Goal: Use online tool/utility: Utilize a website feature to perform a specific function

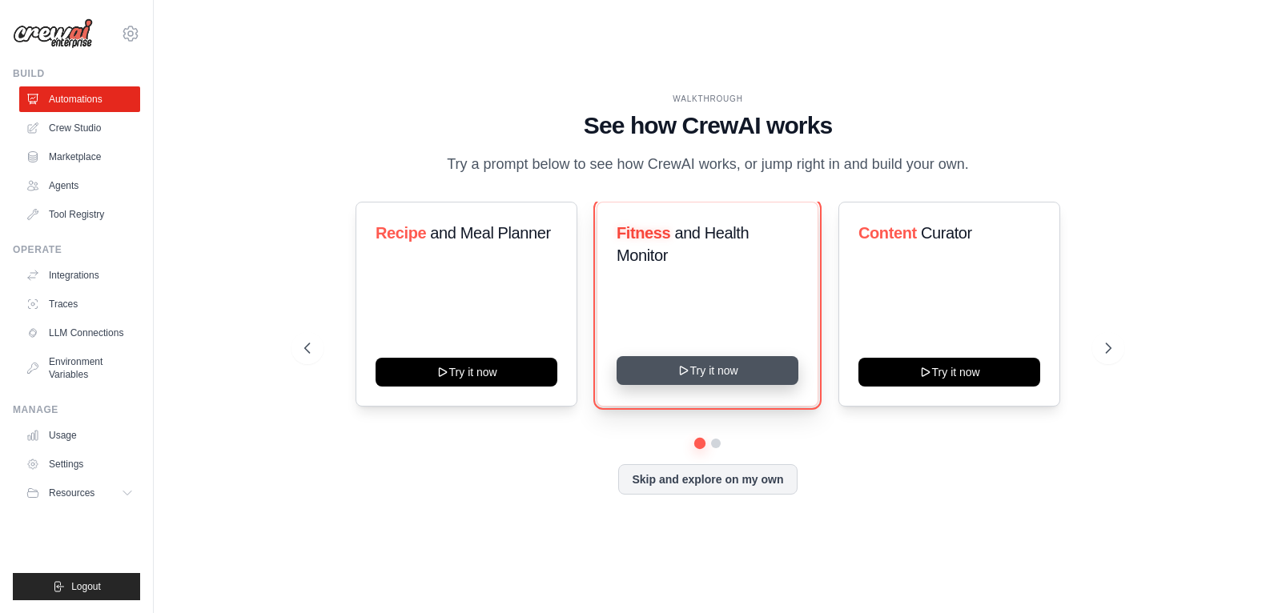
click at [689, 364] on button "Try it now" at bounding box center [707, 370] width 182 height 29
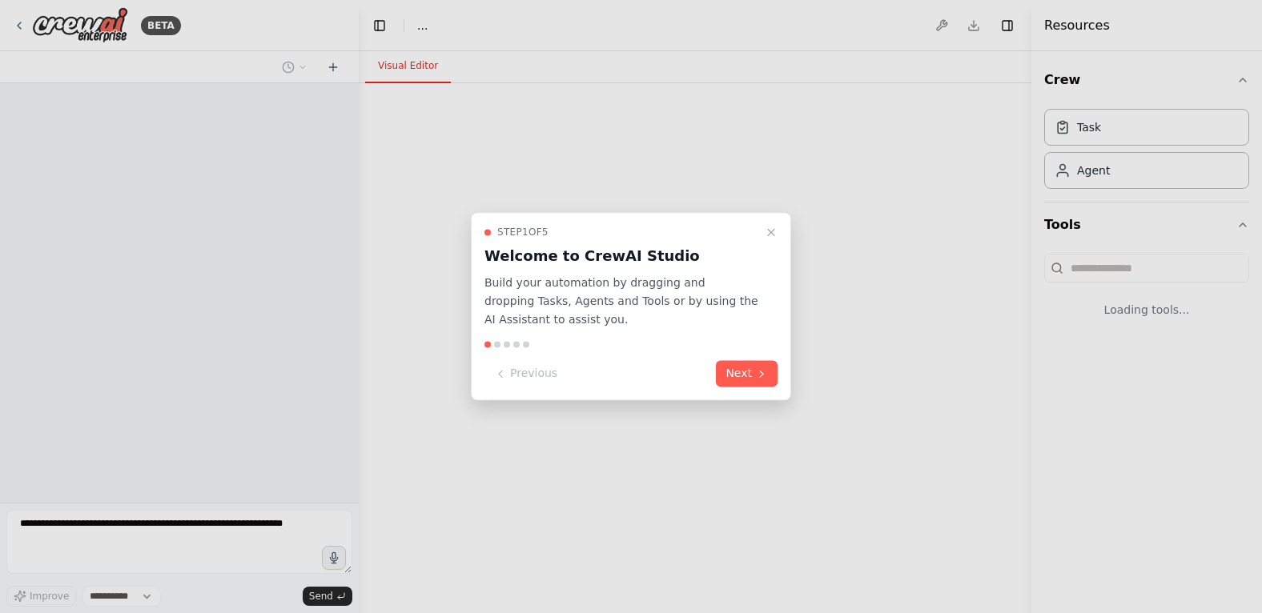
select select "****"
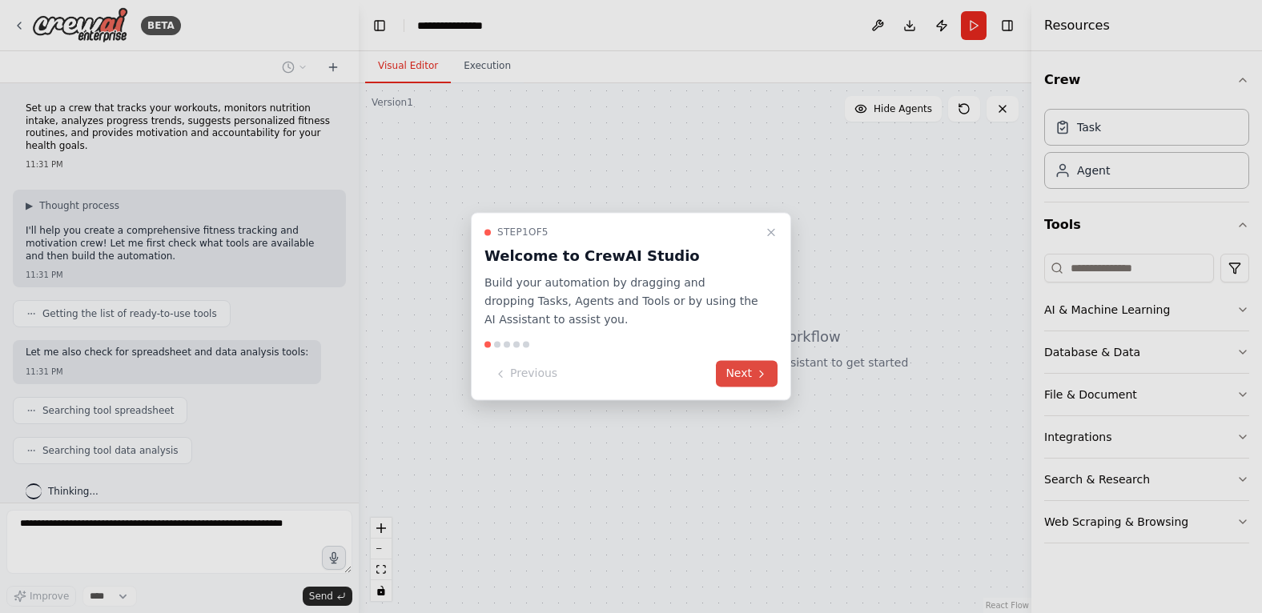
scroll to position [38, 0]
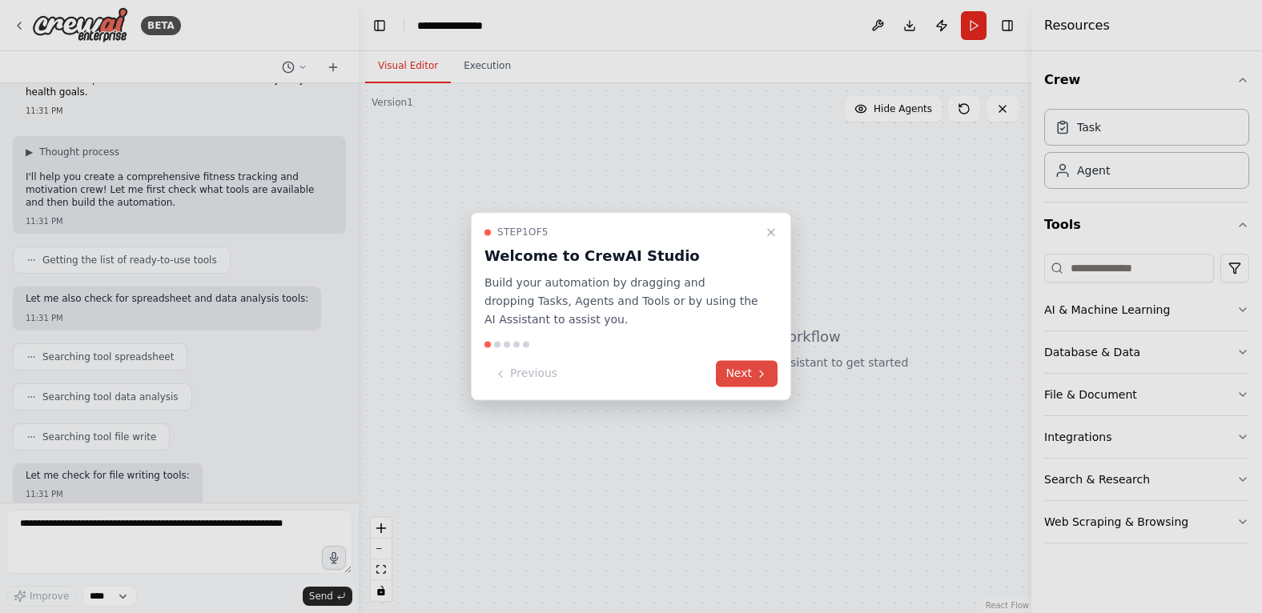
click at [743, 373] on button "Next" at bounding box center [747, 374] width 62 height 26
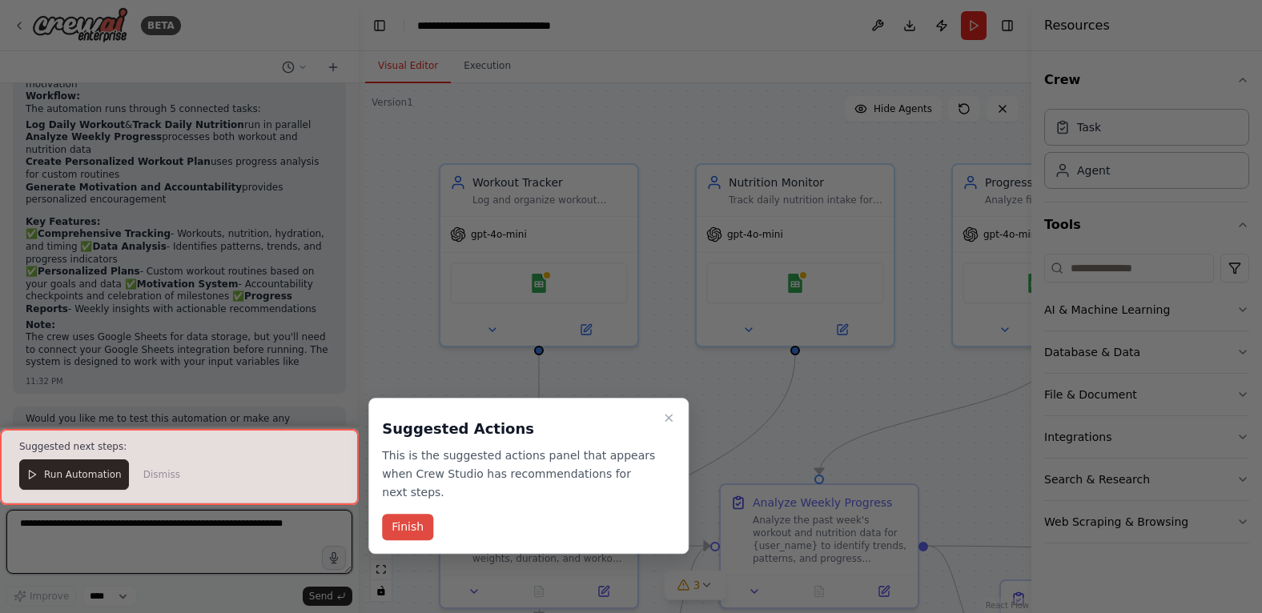
scroll to position [1602, 0]
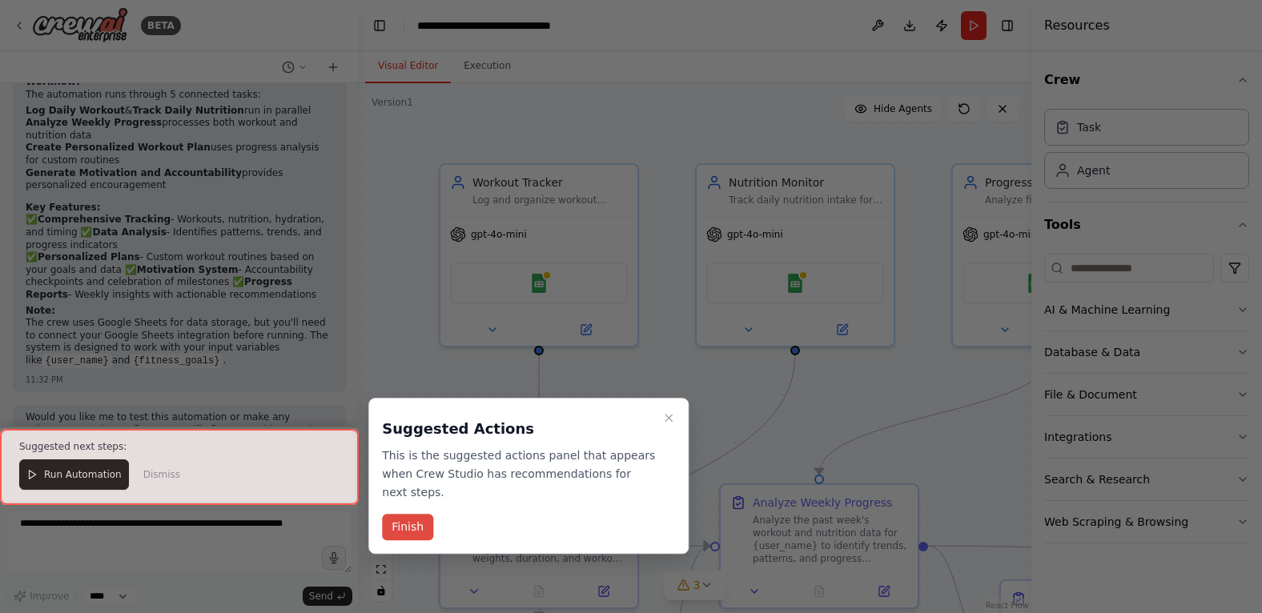
click at [407, 514] on button "Finish" at bounding box center [407, 527] width 51 height 26
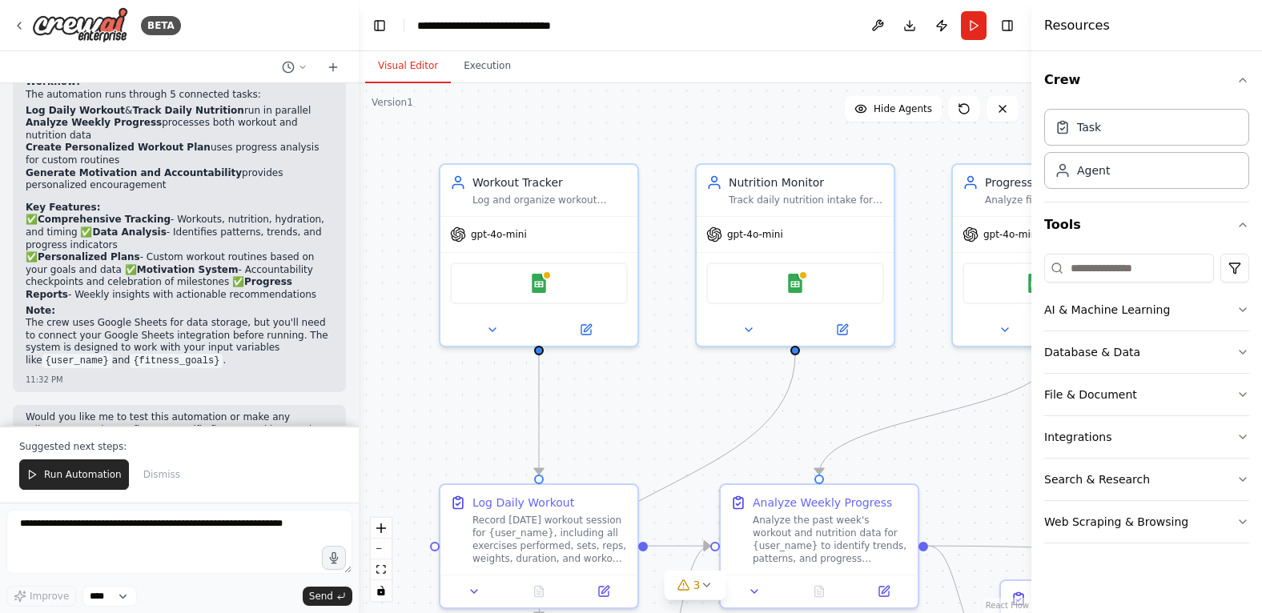
click at [1134, 32] on div "Resources" at bounding box center [1146, 25] width 231 height 51
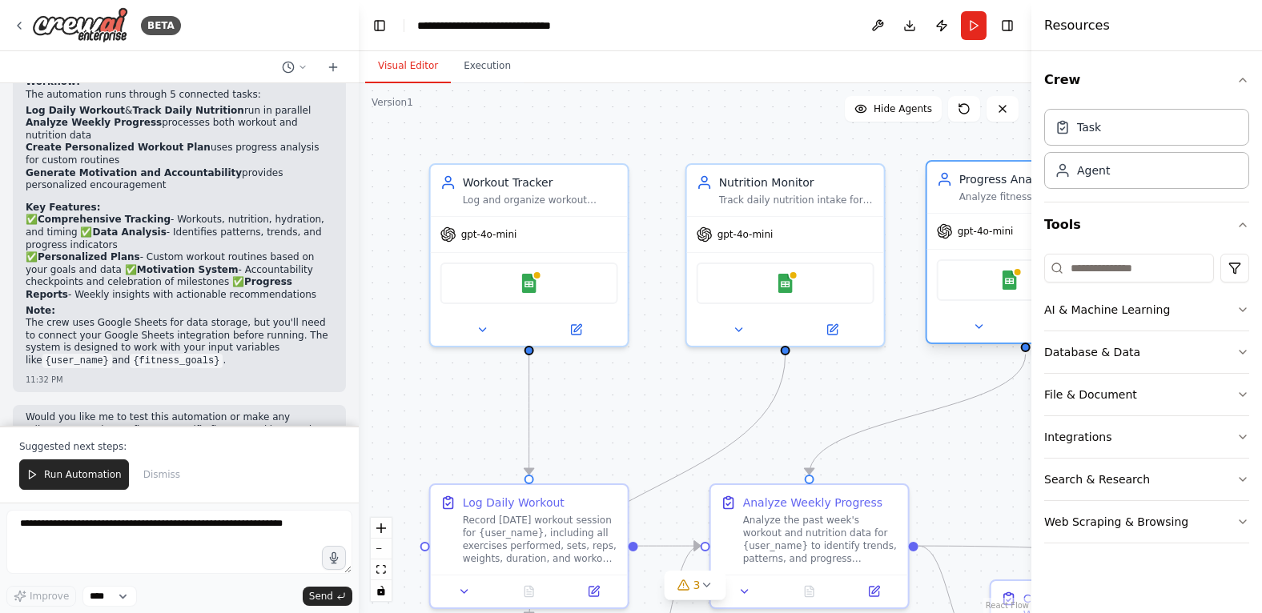
drag, startPoint x: 1013, startPoint y: 211, endPoint x: 978, endPoint y: 207, distance: 34.8
click at [978, 207] on div "Progress Analyst Analyze fitness and nutrition data trends for {user_name}, ide…" at bounding box center [1025, 187] width 197 height 51
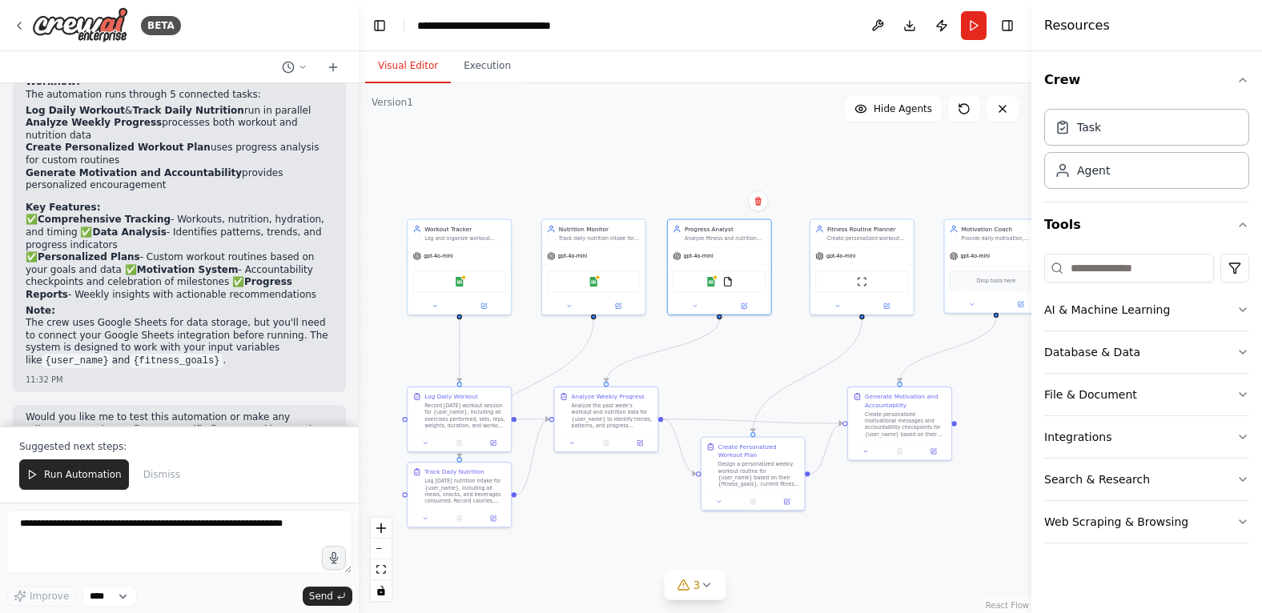
drag, startPoint x: 873, startPoint y: 442, endPoint x: 756, endPoint y: 347, distance: 151.4
click at [756, 347] on div ".deletable-edge-delete-btn { width: 20px; height: 20px; border: 0px solid #ffff…" at bounding box center [695, 348] width 673 height 530
click at [710, 586] on icon at bounding box center [706, 585] width 13 height 13
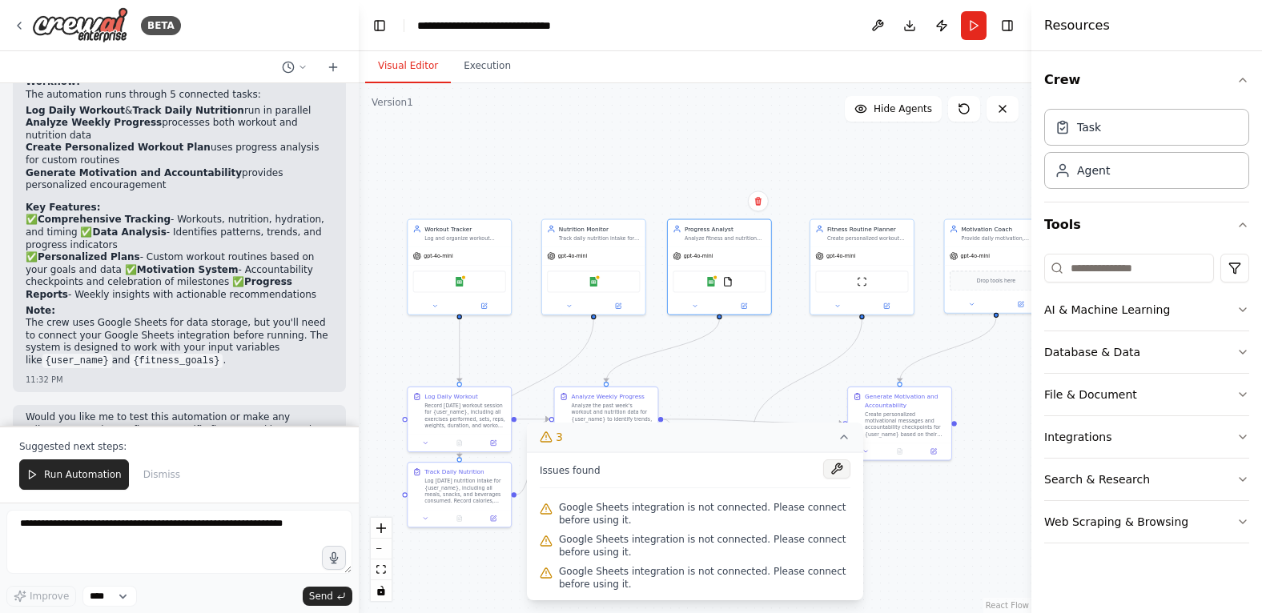
click at [834, 469] on button at bounding box center [836, 469] width 27 height 19
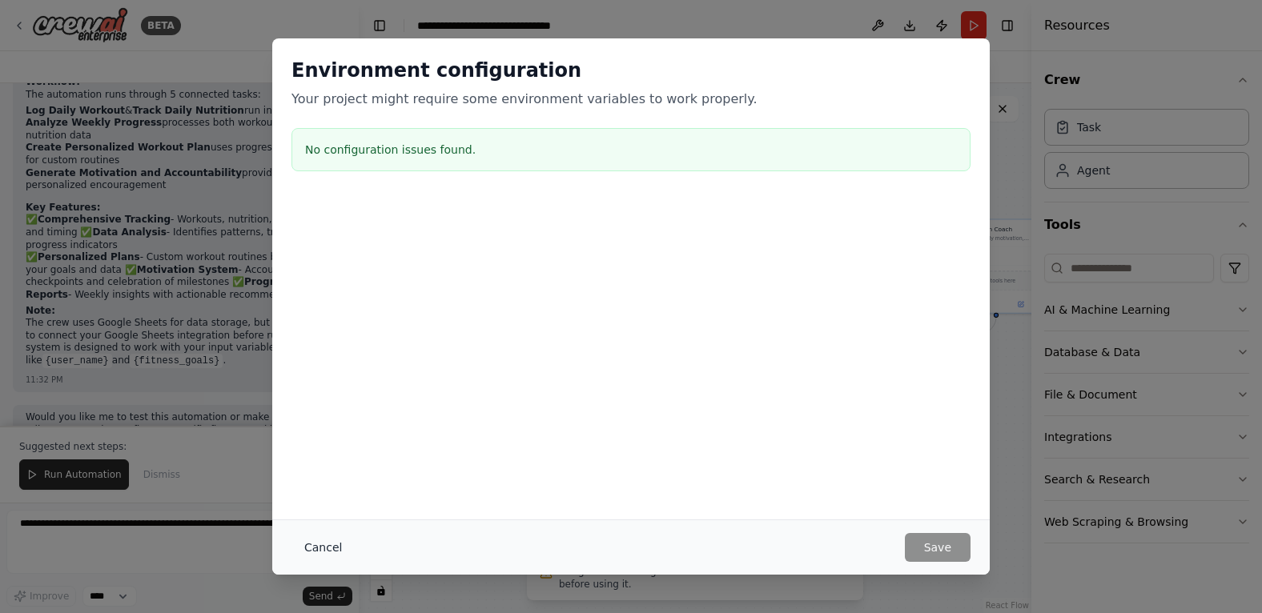
click at [319, 546] on button "Cancel" at bounding box center [322, 547] width 63 height 29
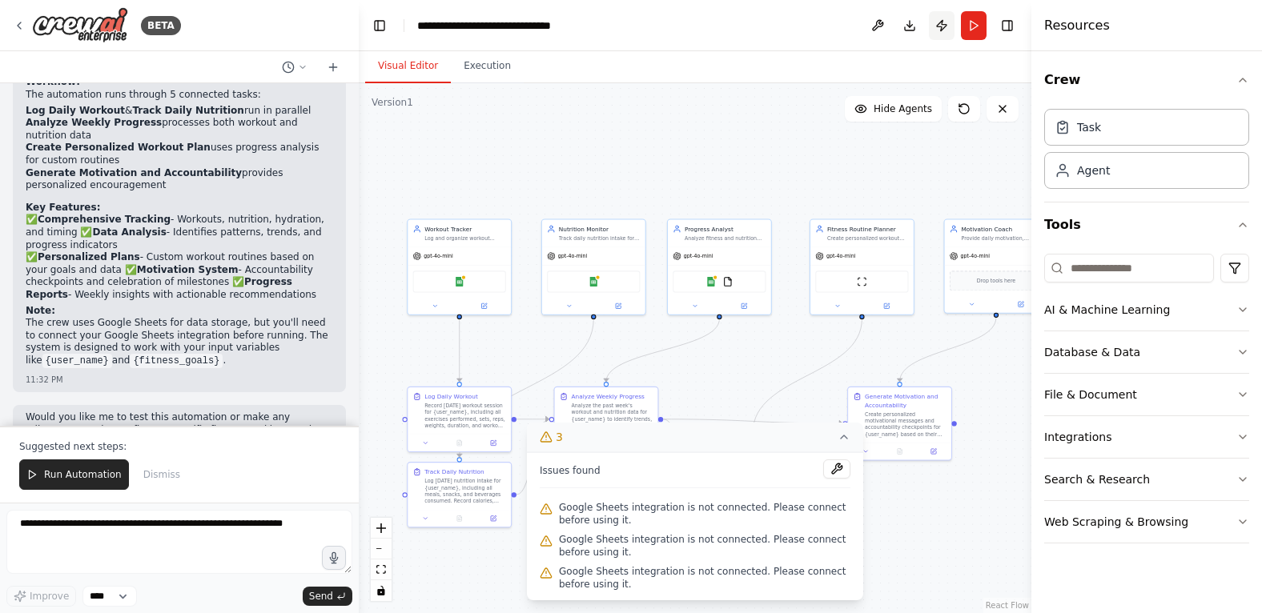
click at [940, 25] on button "Publish" at bounding box center [942, 25] width 26 height 29
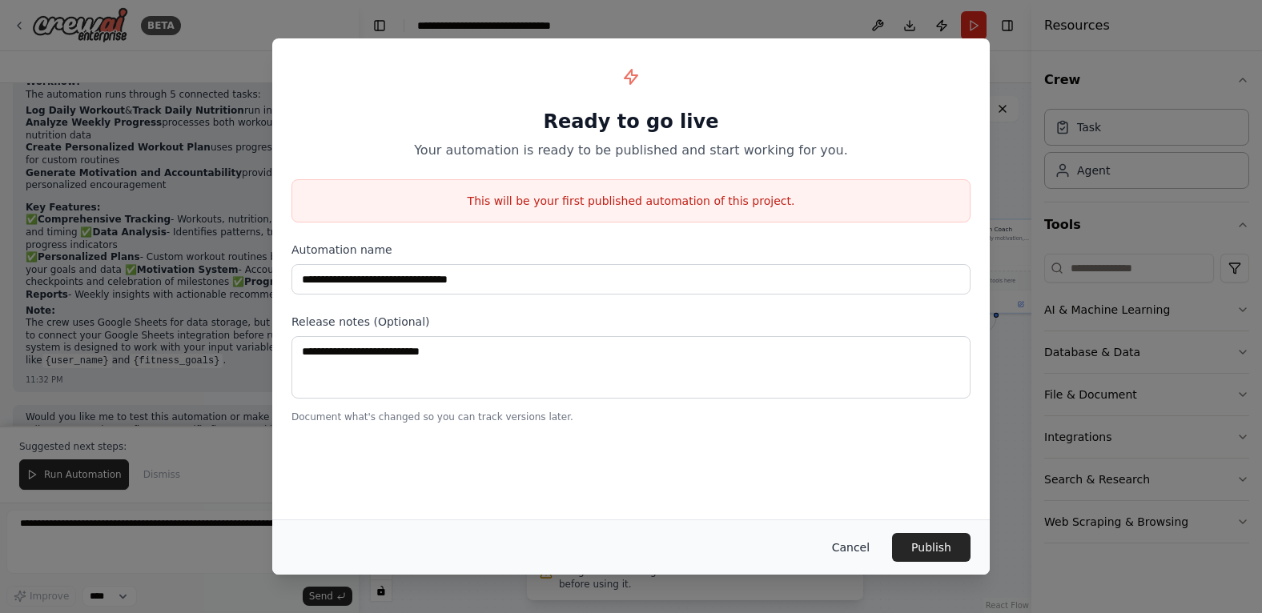
click at [845, 546] on button "Cancel" at bounding box center [850, 547] width 63 height 29
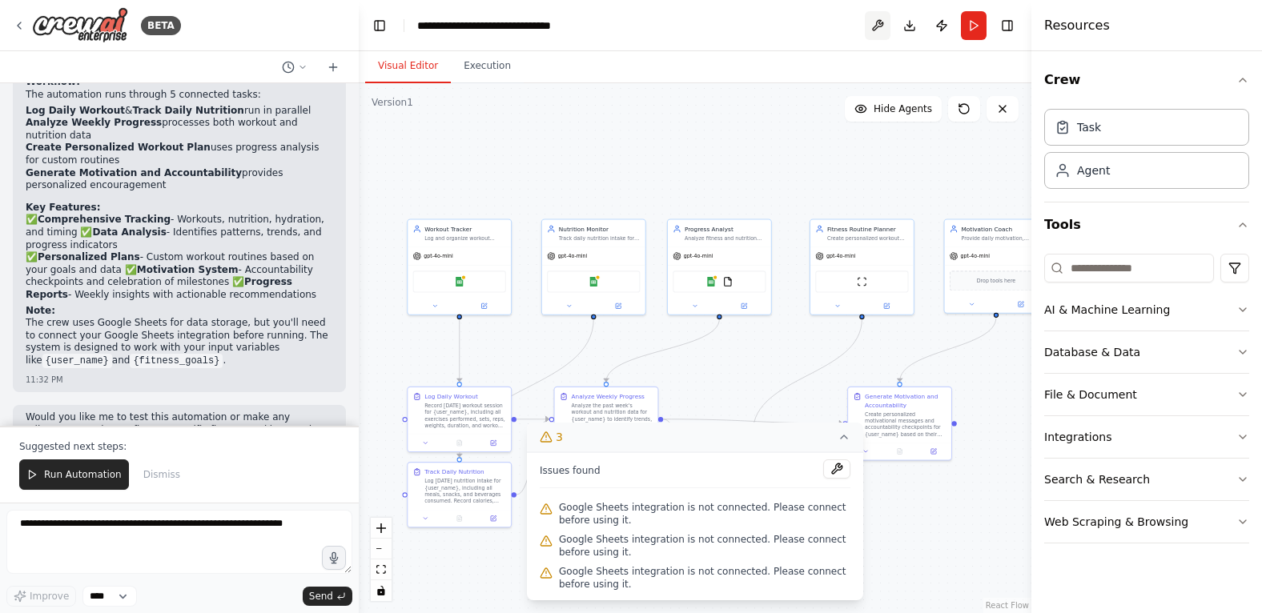
click at [877, 22] on button at bounding box center [878, 25] width 26 height 29
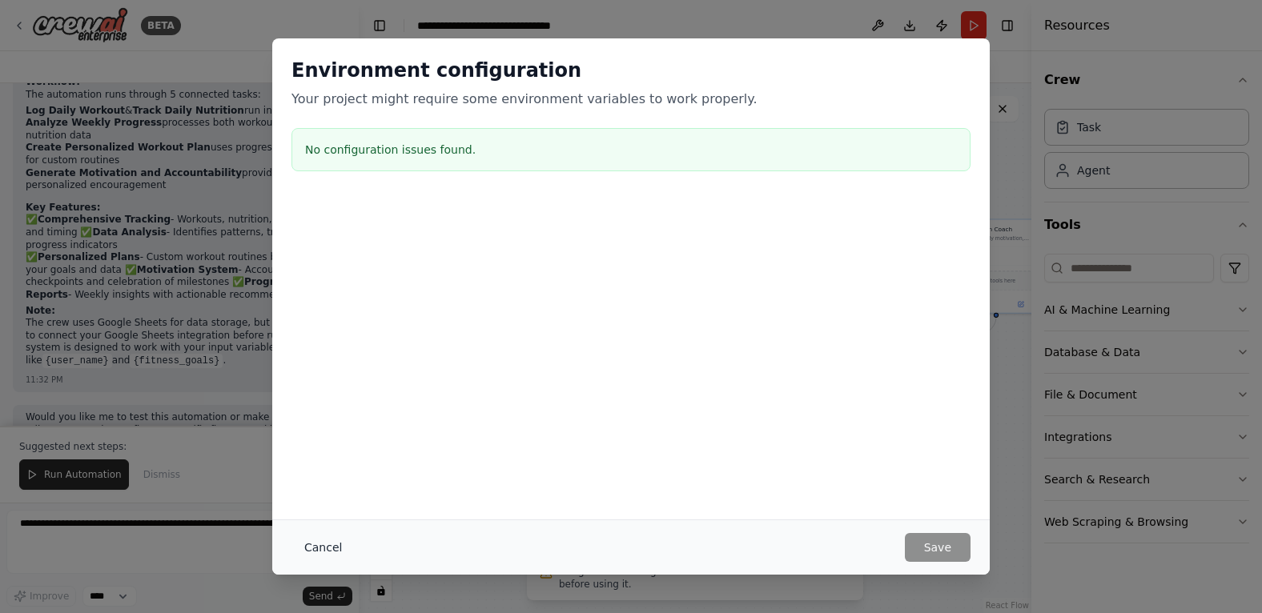
click at [323, 542] on button "Cancel" at bounding box center [322, 547] width 63 height 29
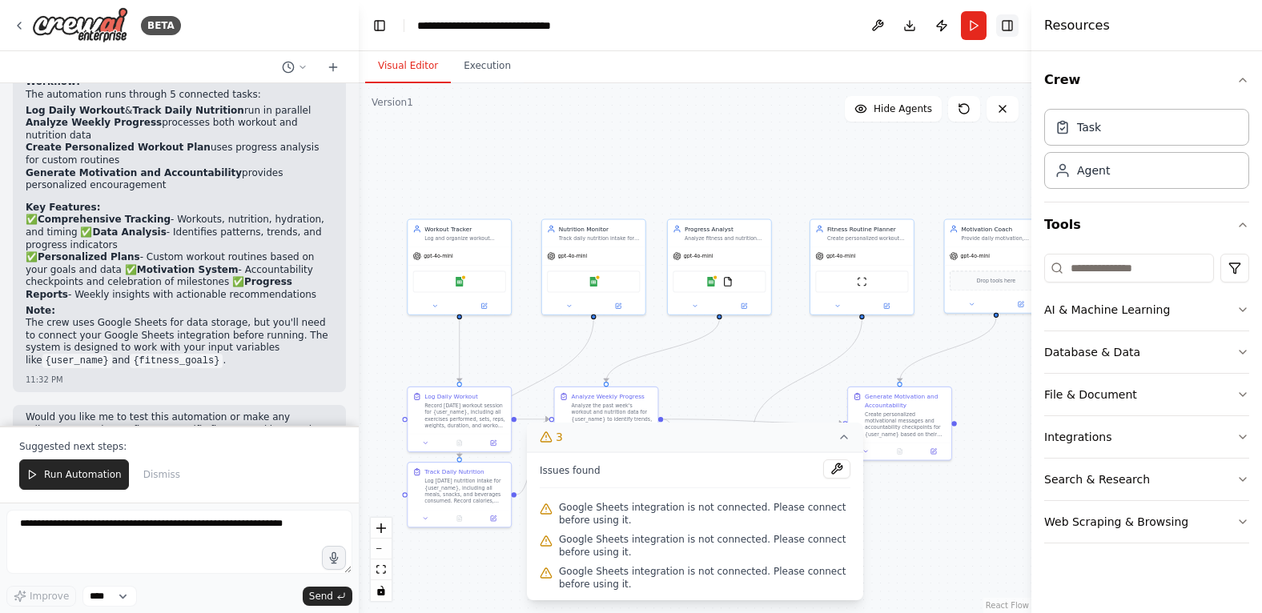
click at [1004, 22] on button "Toggle Right Sidebar" at bounding box center [1007, 25] width 22 height 22
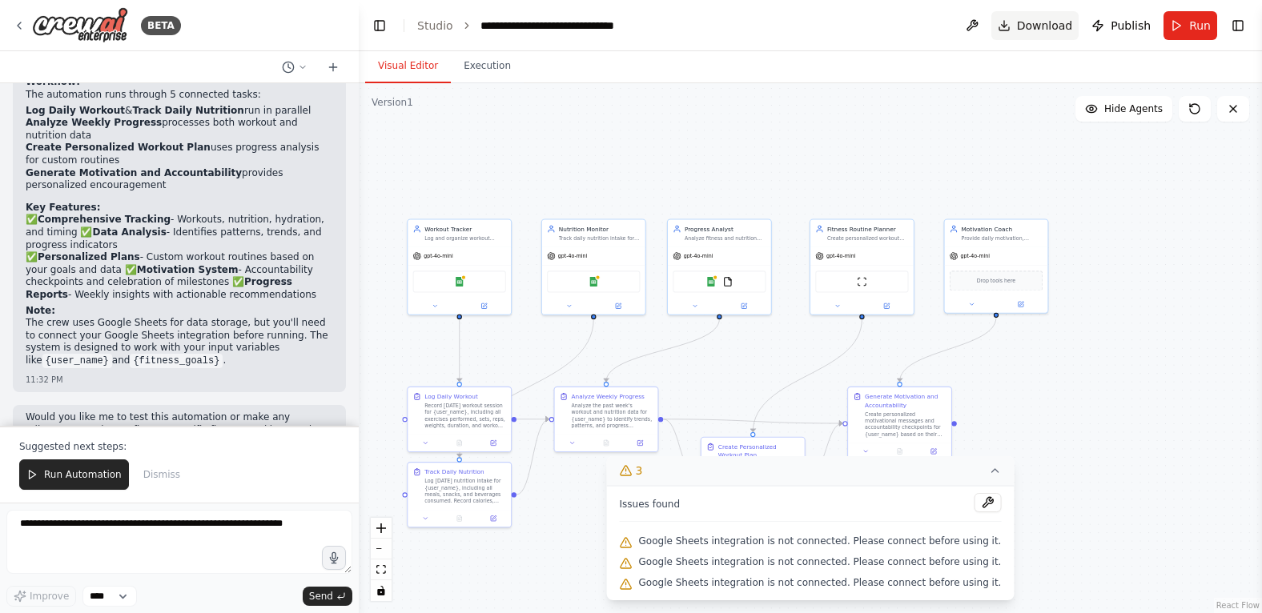
click at [1017, 22] on button "Download" at bounding box center [1035, 25] width 88 height 29
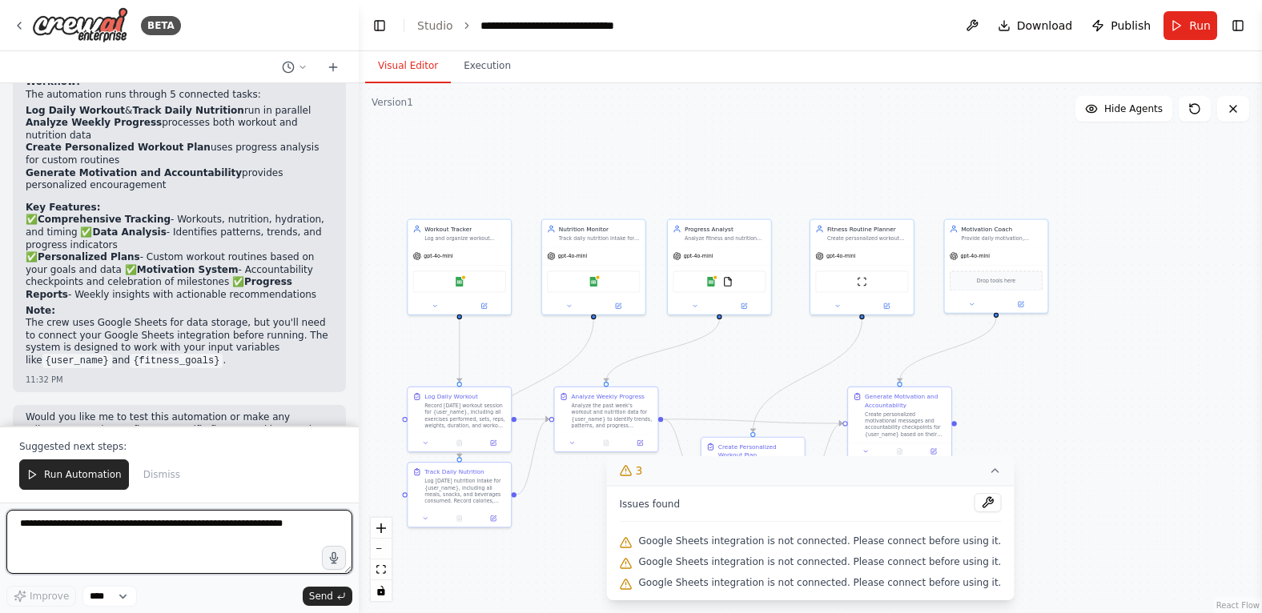
click at [18, 524] on textarea at bounding box center [179, 542] width 346 height 64
type textarea "**********"
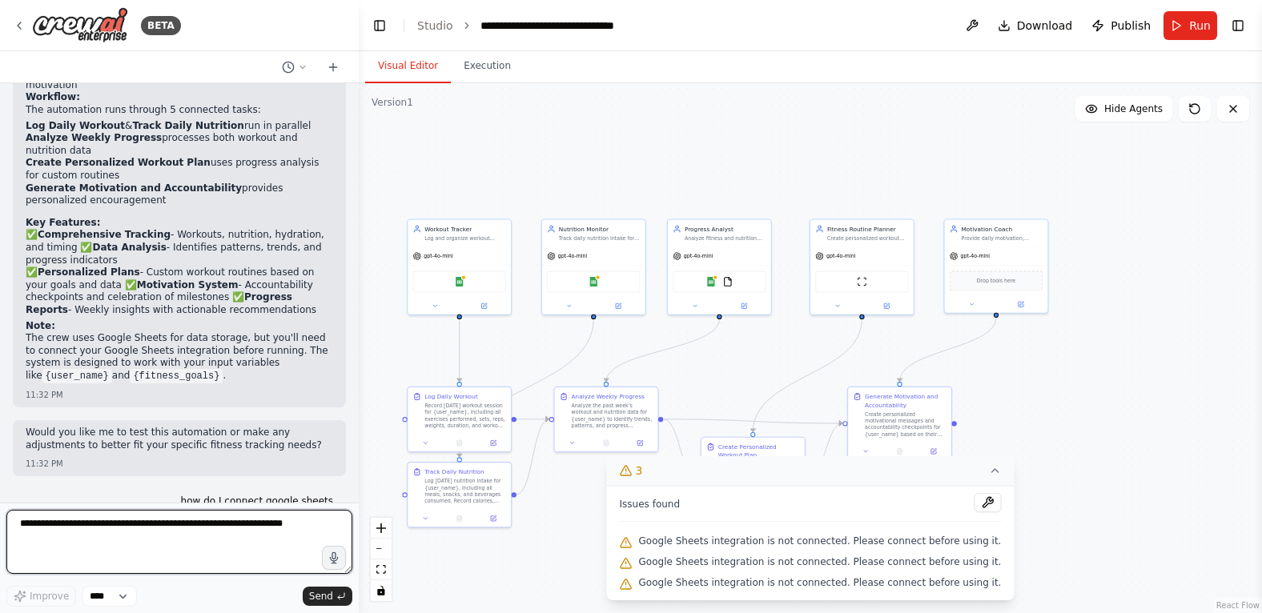
scroll to position [1774, 0]
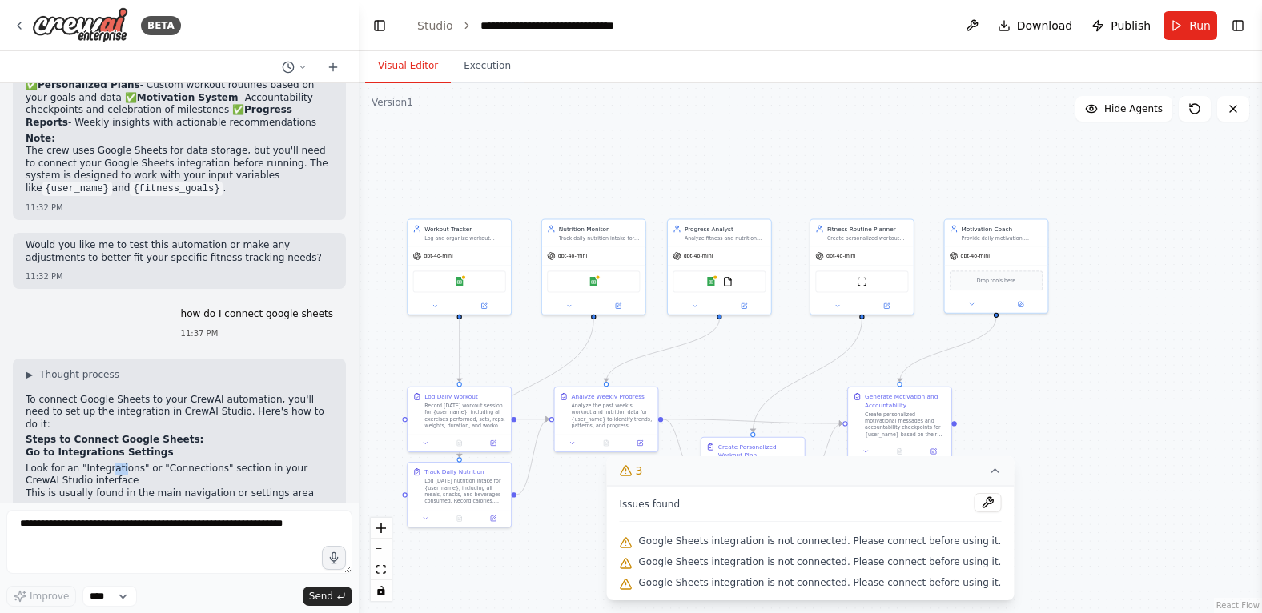
click at [124, 463] on li "Look for an "Integrations" or "Connections" section in your CrewAI Studio inter…" at bounding box center [179, 475] width 307 height 25
click at [141, 463] on li "Look for an "Integrations" or "Connections" section in your CrewAI Studio inter…" at bounding box center [179, 475] width 307 height 25
click at [81, 509] on strong "Find Google Sheets Integration" at bounding box center [111, 514] width 170 height 11
click at [143, 448] on ol "Go to Integrations Settings Look for an "Integrations" or "Connections" section…" at bounding box center [179, 568] width 307 height 242
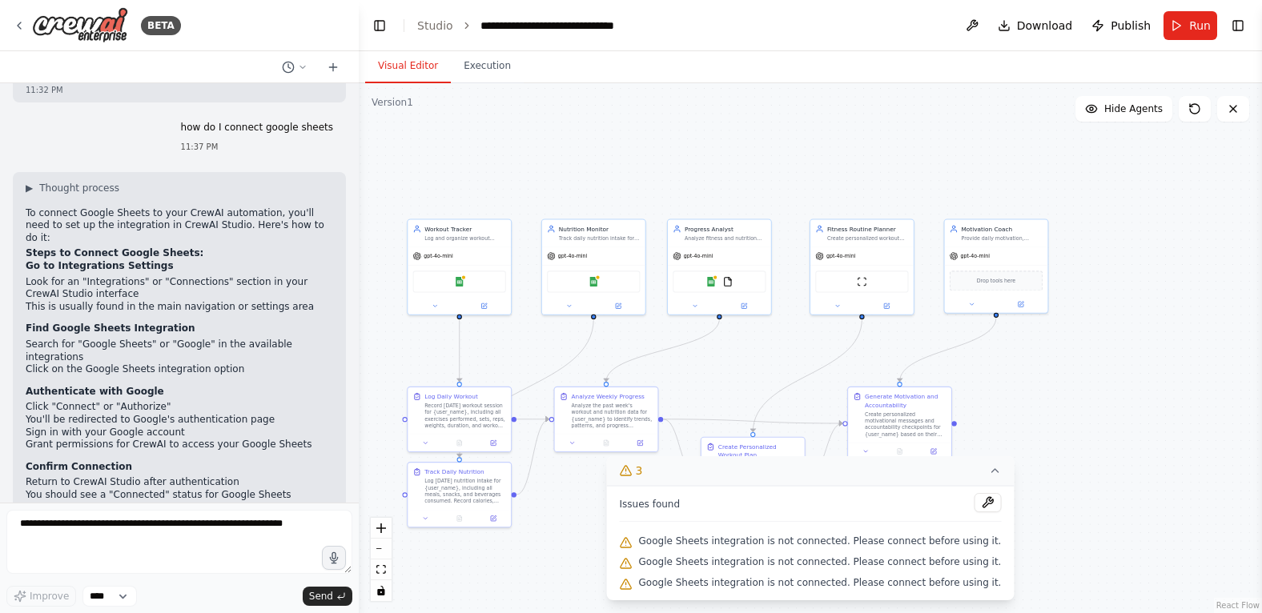
scroll to position [2148, 0]
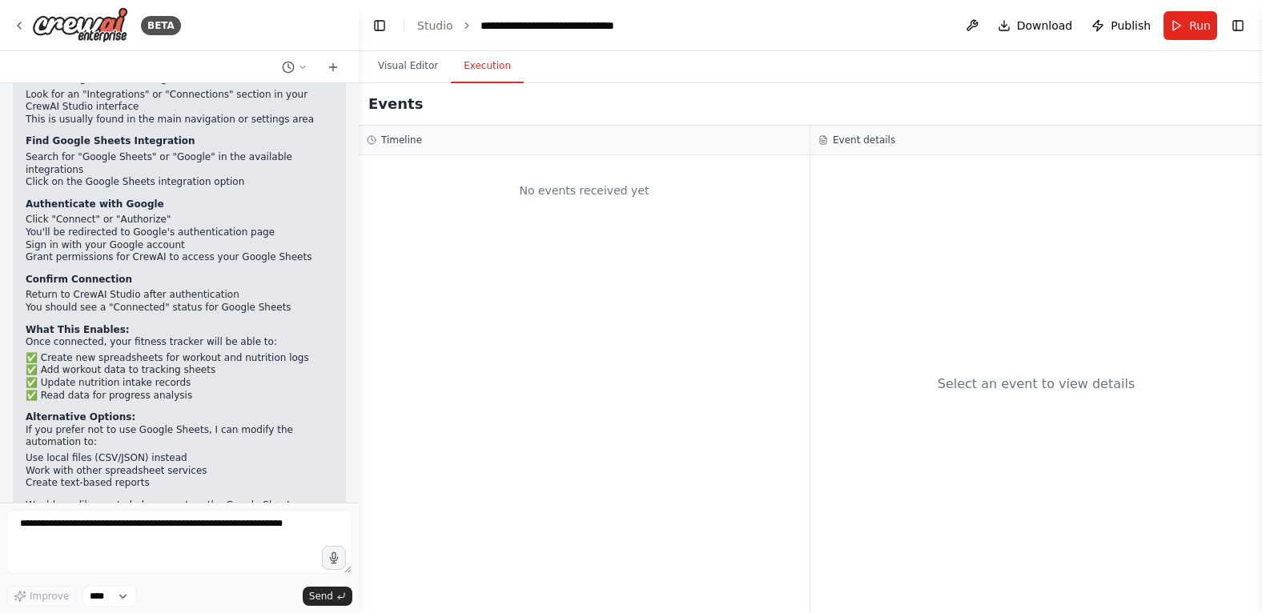
click at [484, 62] on button "Execution" at bounding box center [487, 67] width 73 height 34
click at [1186, 24] on button "Run" at bounding box center [1190, 25] width 54 height 29
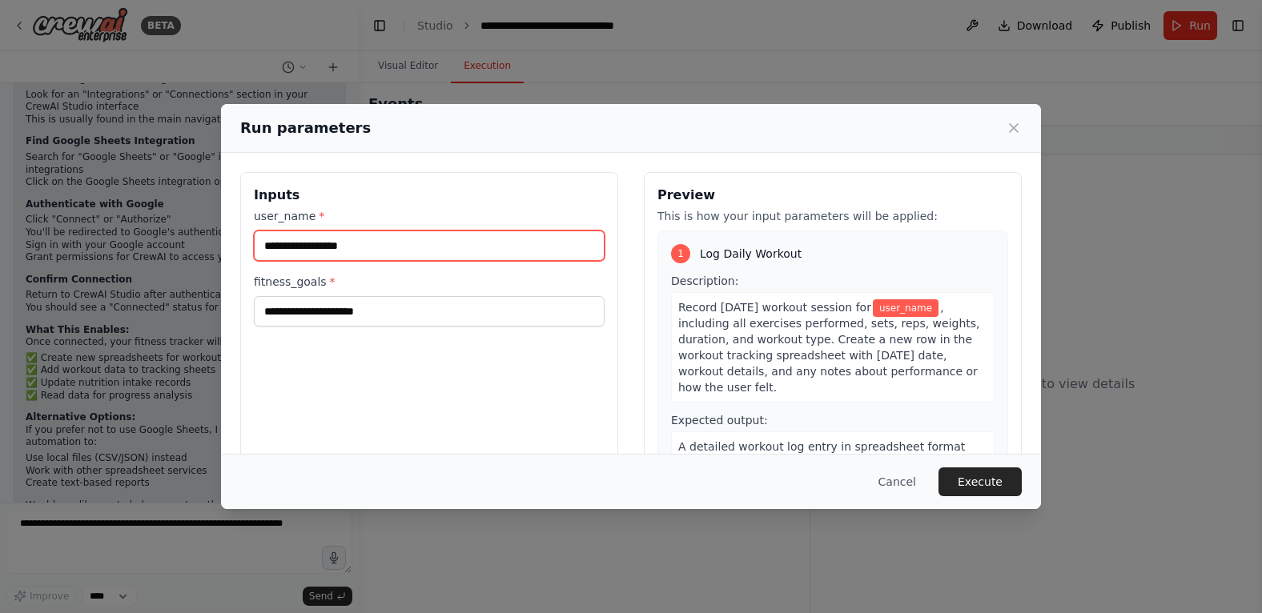
click at [368, 243] on input "user_name *" at bounding box center [429, 246] width 351 height 30
type input "*****"
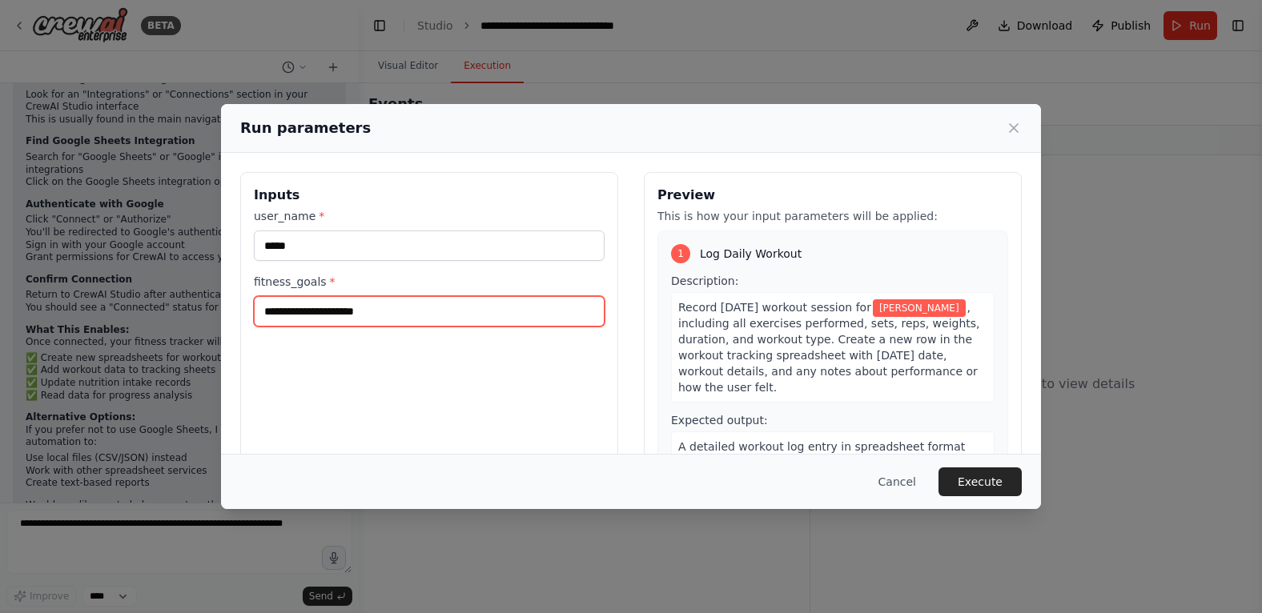
click at [374, 315] on input "fitness_goals *" at bounding box center [429, 311] width 351 height 30
type input "**********"
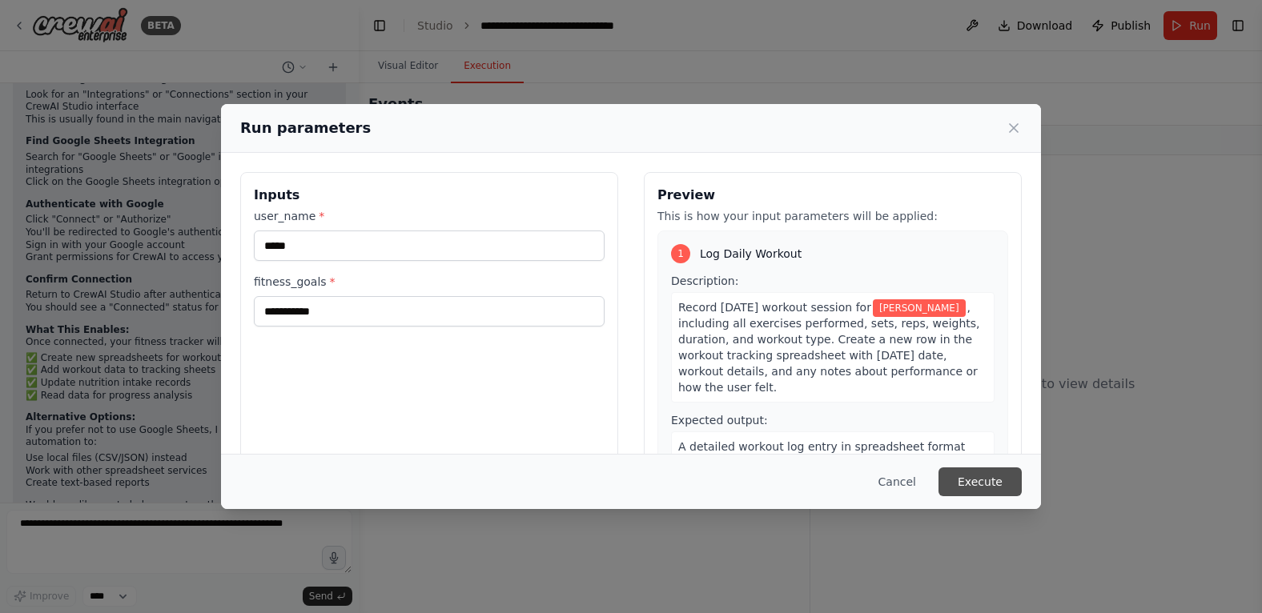
click at [989, 478] on button "Execute" at bounding box center [979, 482] width 83 height 29
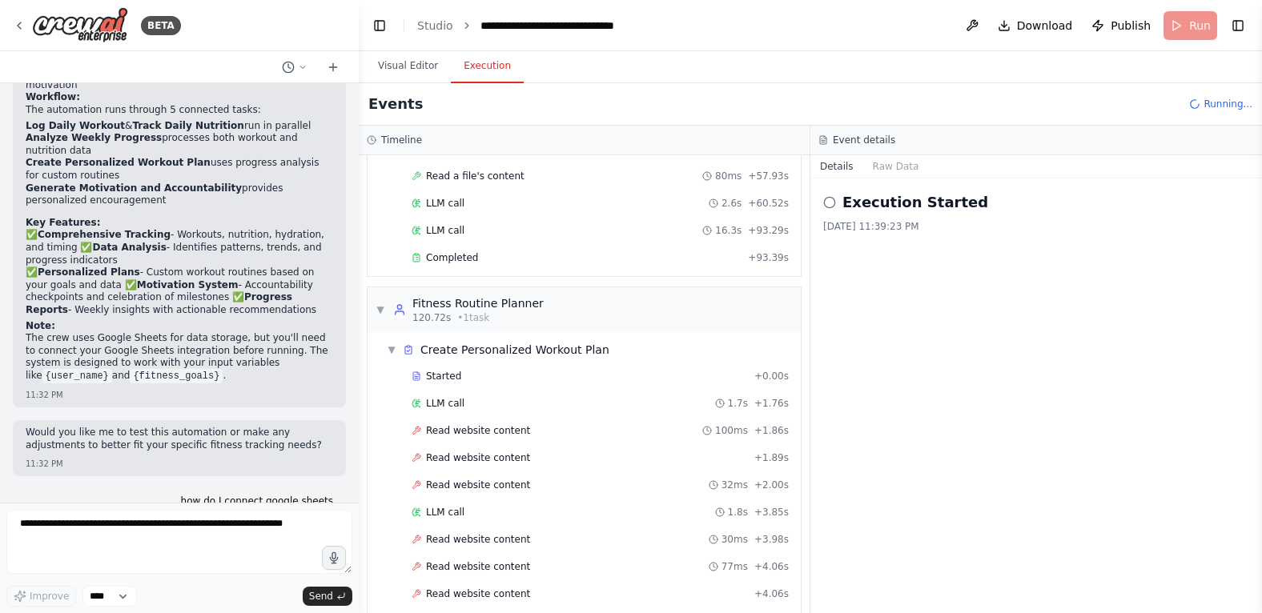
scroll to position [1400, 0]
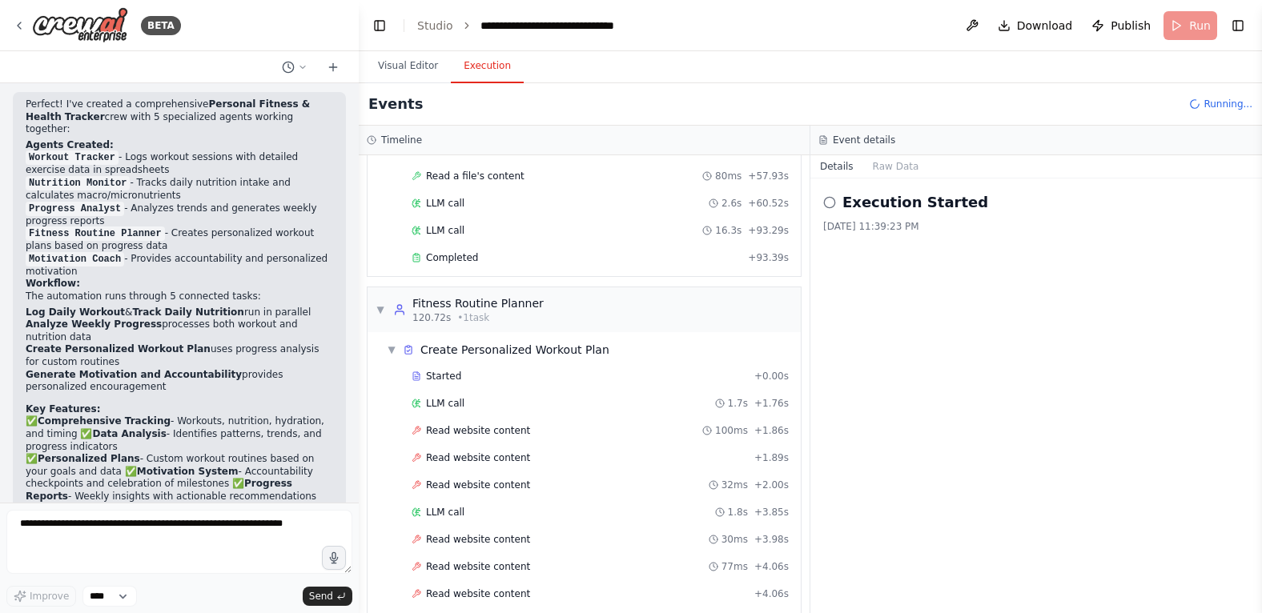
click at [876, 465] on div "Execution Started [DATE] 11:39:23 PM" at bounding box center [1036, 396] width 452 height 435
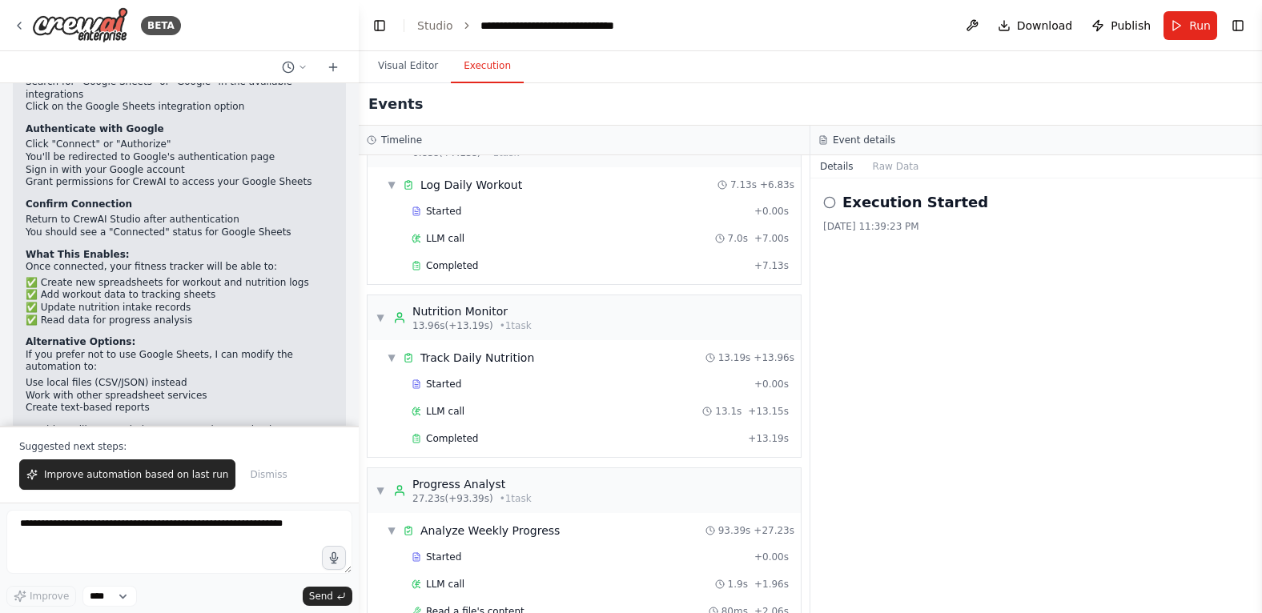
scroll to position [0, 0]
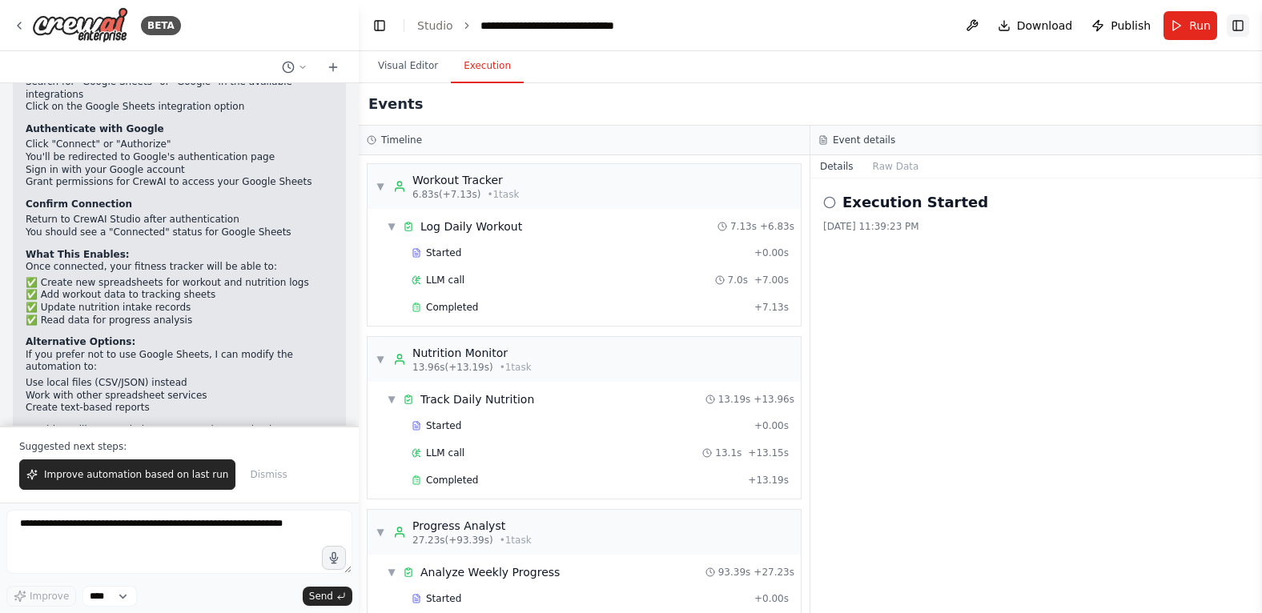
click at [1236, 26] on button "Toggle Right Sidebar" at bounding box center [1238, 25] width 22 height 22
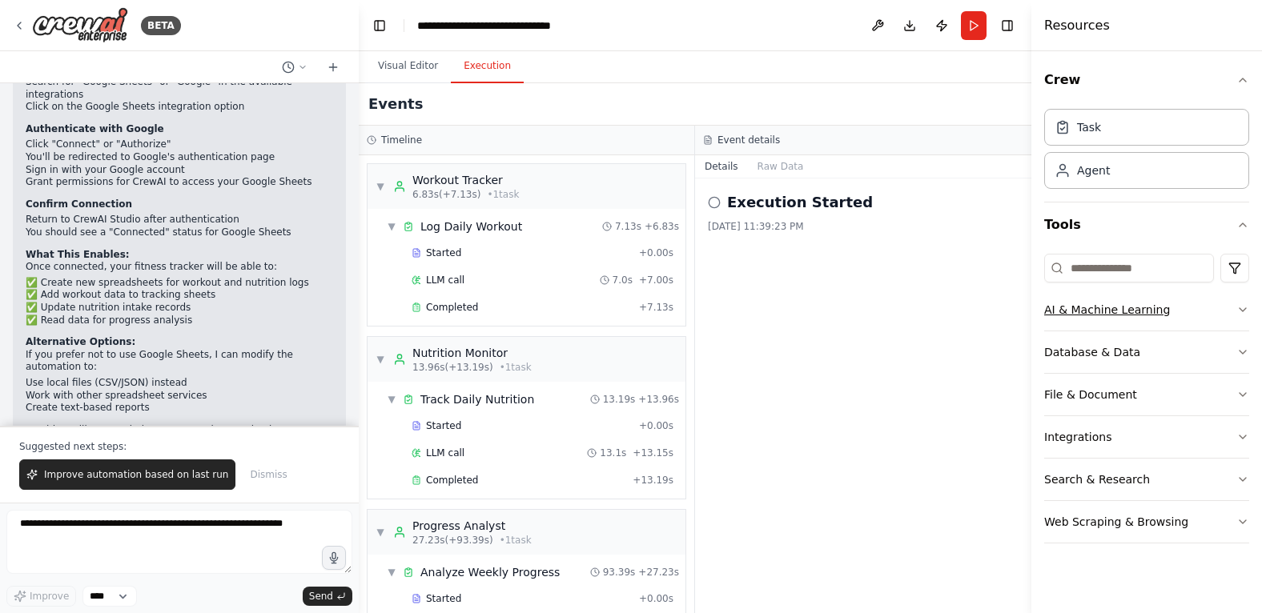
click at [1106, 307] on div "AI & Machine Learning" at bounding box center [1107, 310] width 126 height 16
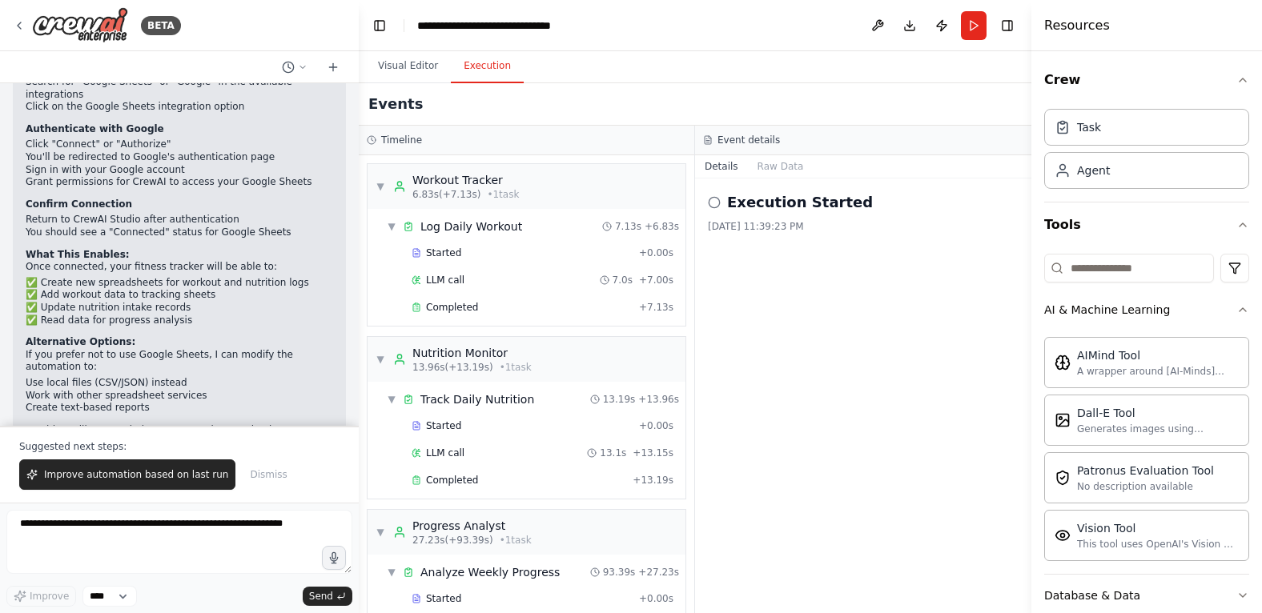
click at [719, 200] on circle at bounding box center [714, 202] width 10 height 10
click at [715, 200] on icon at bounding box center [714, 202] width 13 height 13
click at [775, 163] on button "Raw Data" at bounding box center [781, 166] width 66 height 22
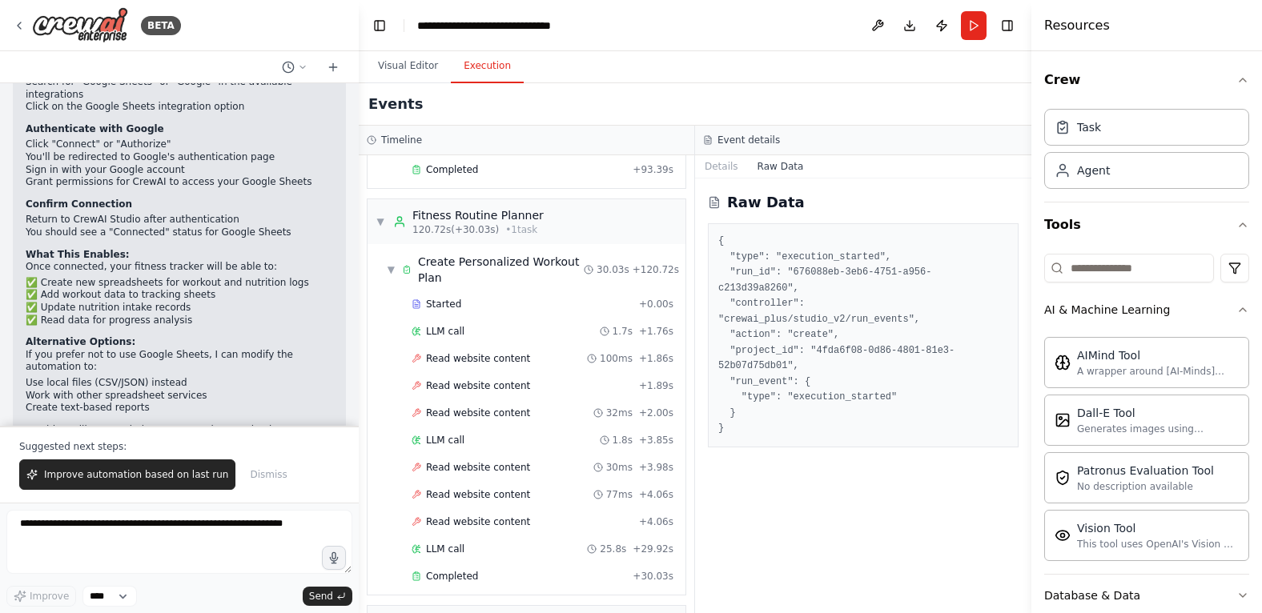
scroll to position [1931, 0]
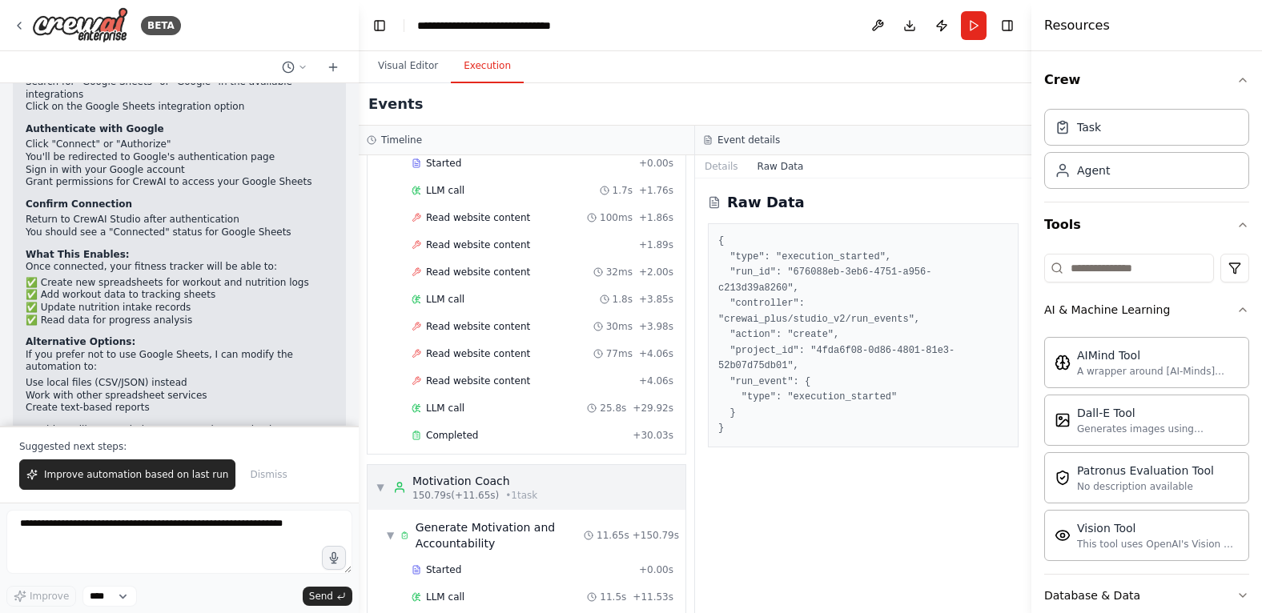
click at [477, 473] on div "Motivation Coach" at bounding box center [474, 481] width 125 height 16
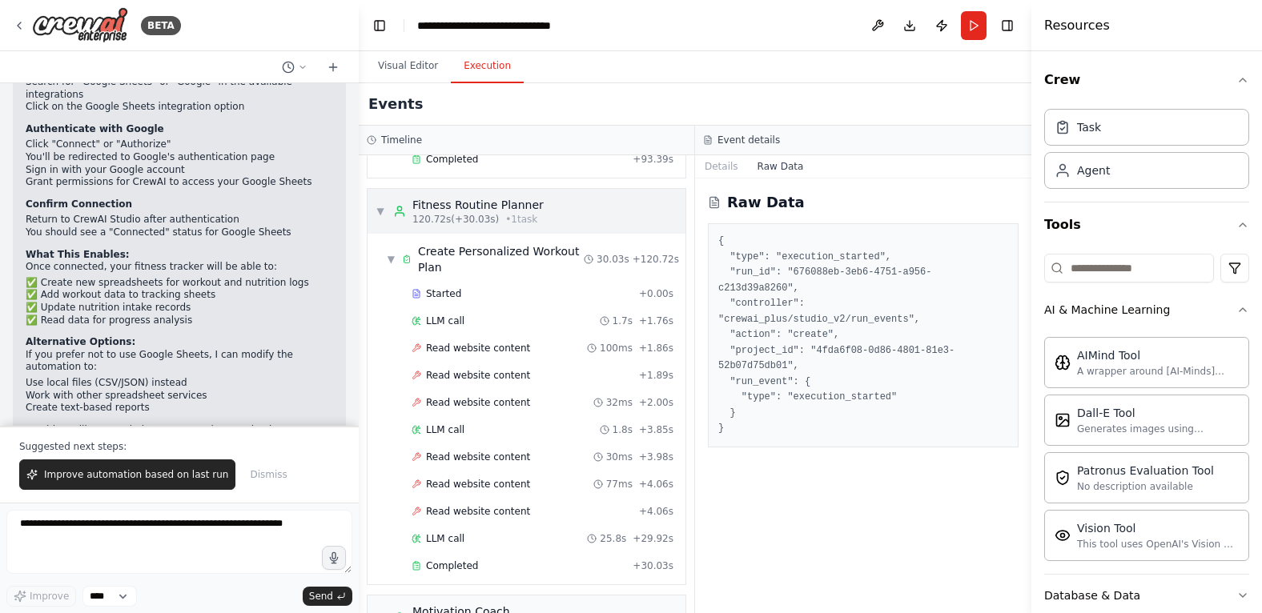
click at [473, 197] on div "Fitness Routine Planner" at bounding box center [477, 205] width 131 height 16
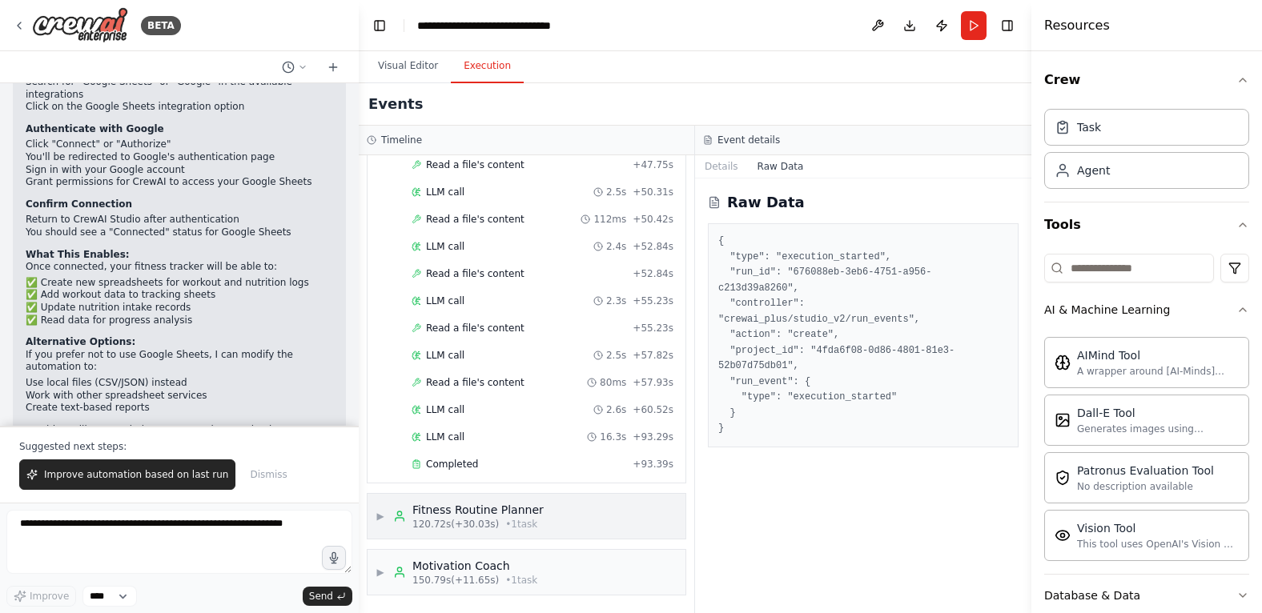
scroll to position [1456, 0]
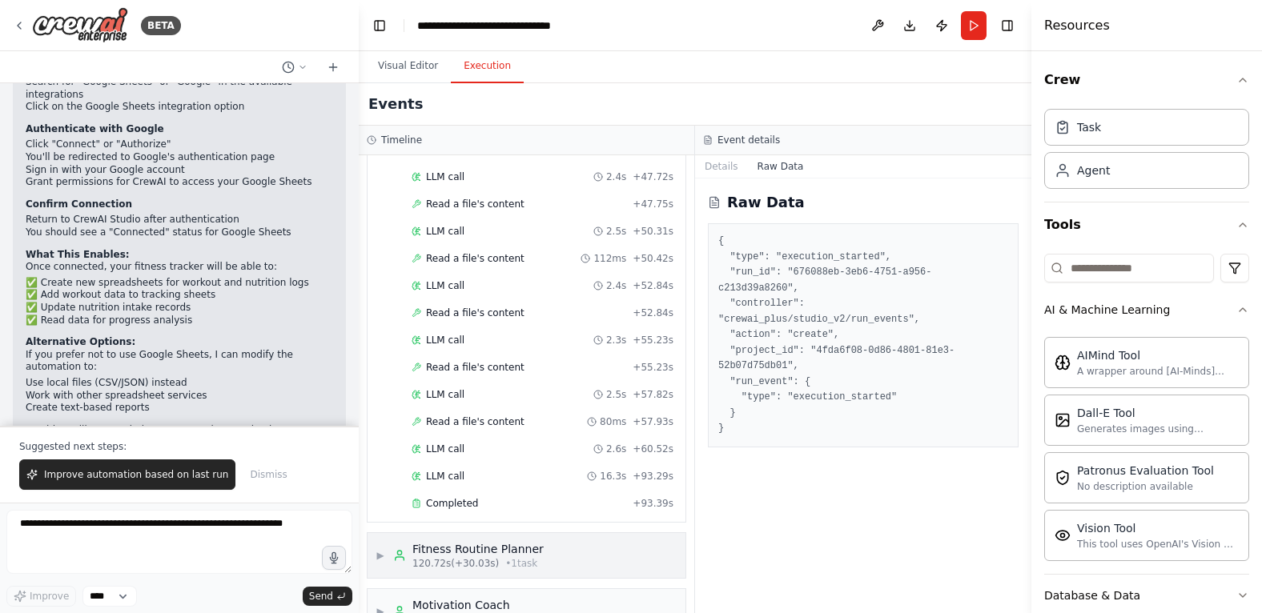
click at [464, 541] on div "Fitness Routine Planner" at bounding box center [477, 549] width 131 height 16
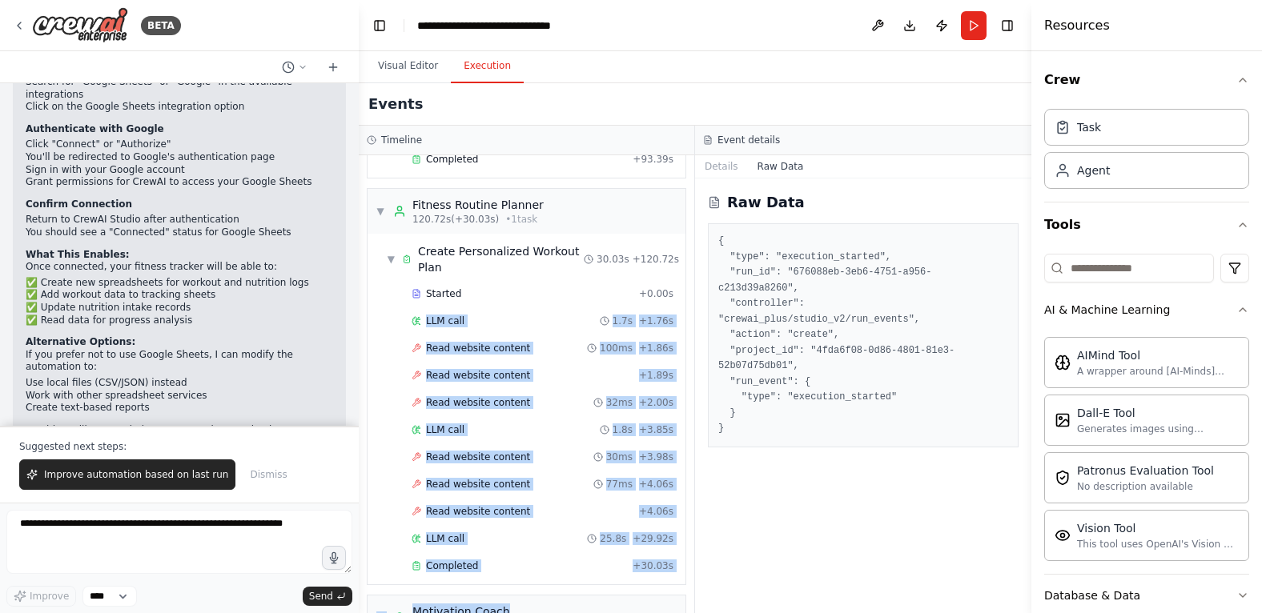
drag, startPoint x: 676, startPoint y: 573, endPoint x: 677, endPoint y: 249, distance: 324.2
click at [677, 249] on div "▼ Workout Tracker 6.83s (+7.13s) • 1 task ▼ Log Daily Workout 7.13s + 6.83s Sta…" at bounding box center [526, 384] width 335 height 458
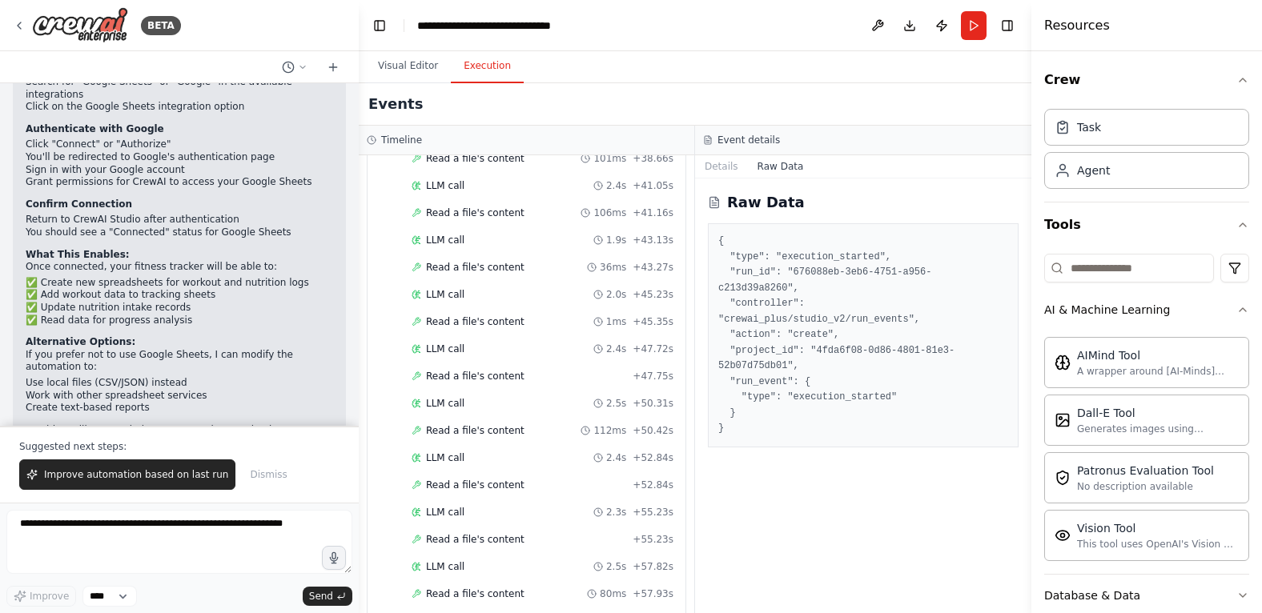
scroll to position [1275, 0]
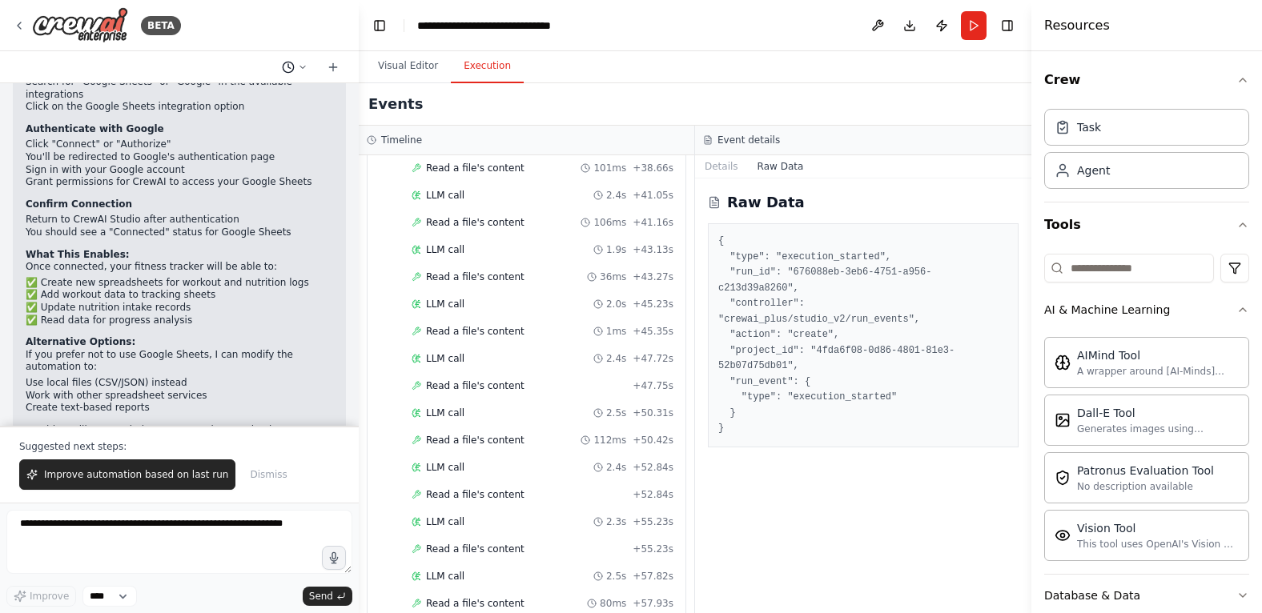
click at [307, 66] on button at bounding box center [294, 67] width 38 height 19
click at [294, 152] on div at bounding box center [179, 306] width 359 height 613
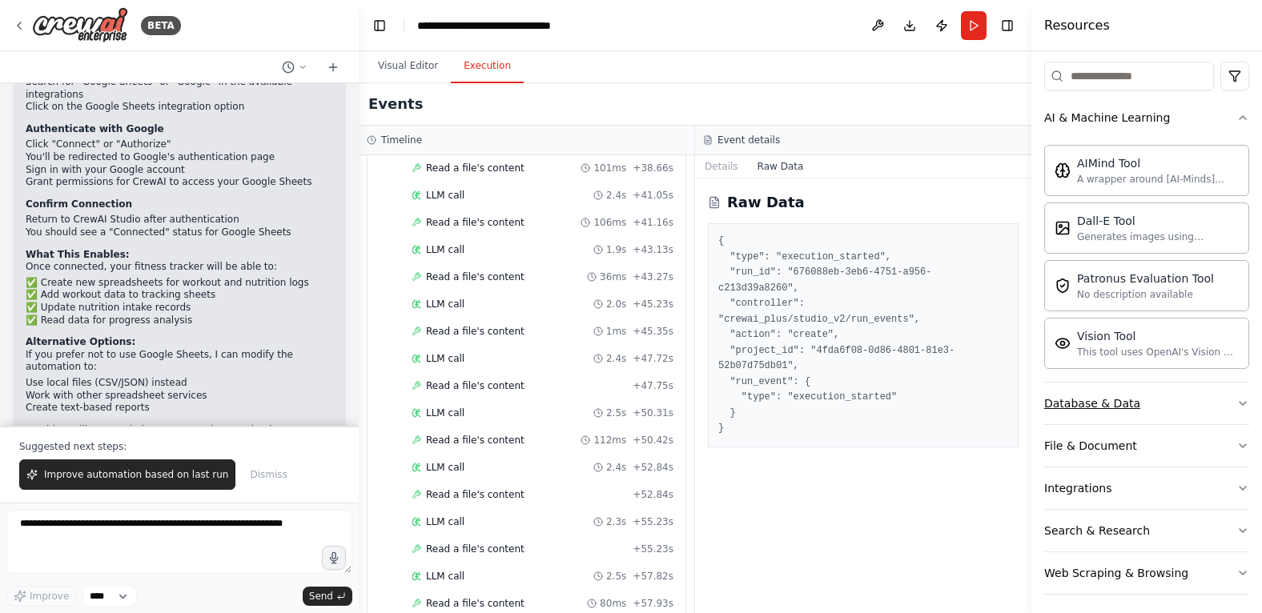
scroll to position [193, 0]
click at [1082, 395] on div "Database & Data" at bounding box center [1092, 403] width 96 height 16
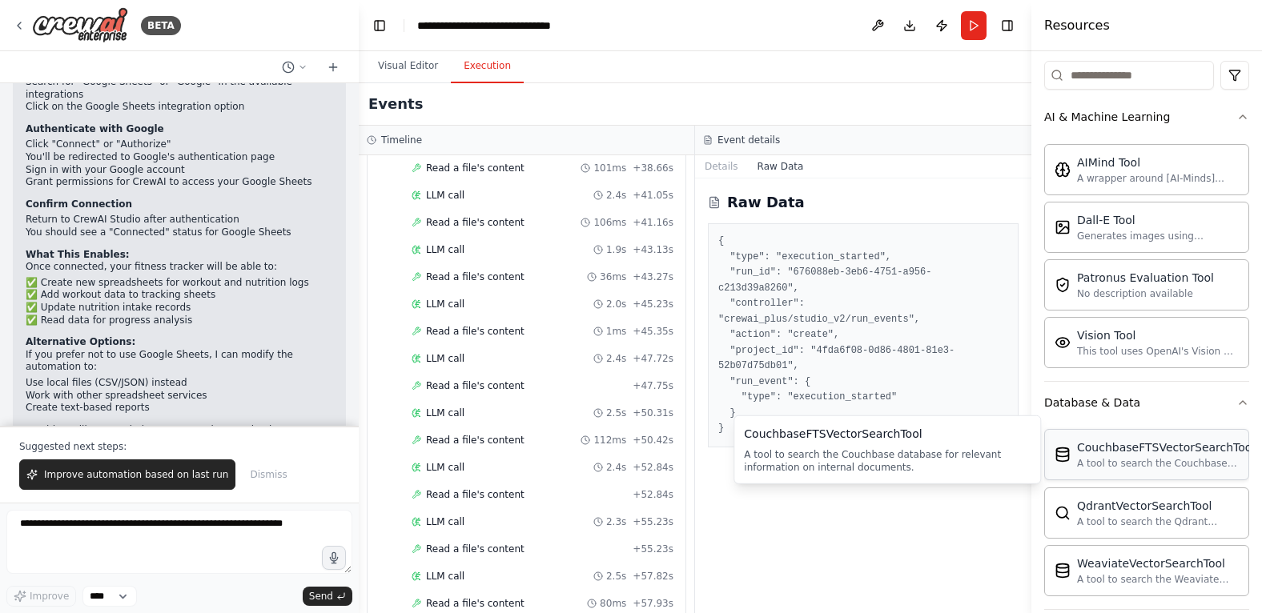
click at [1117, 448] on div "CouchbaseFTSVectorSearchTool" at bounding box center [1166, 448] width 178 height 16
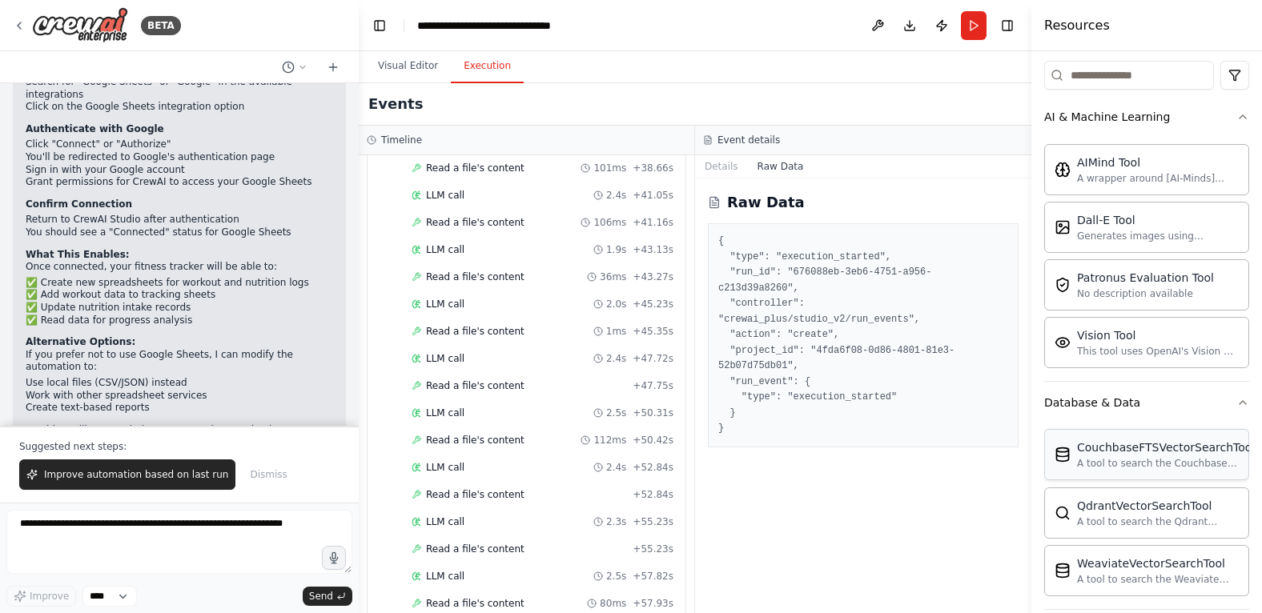
click at [1117, 457] on div "A tool to search the Couchbase database for relevant information on internal do…" at bounding box center [1166, 463] width 178 height 13
click at [1127, 287] on div "No description available" at bounding box center [1145, 293] width 137 height 13
click at [1100, 229] on div "Generates images using OpenAI's Dall-E model." at bounding box center [1158, 235] width 162 height 13
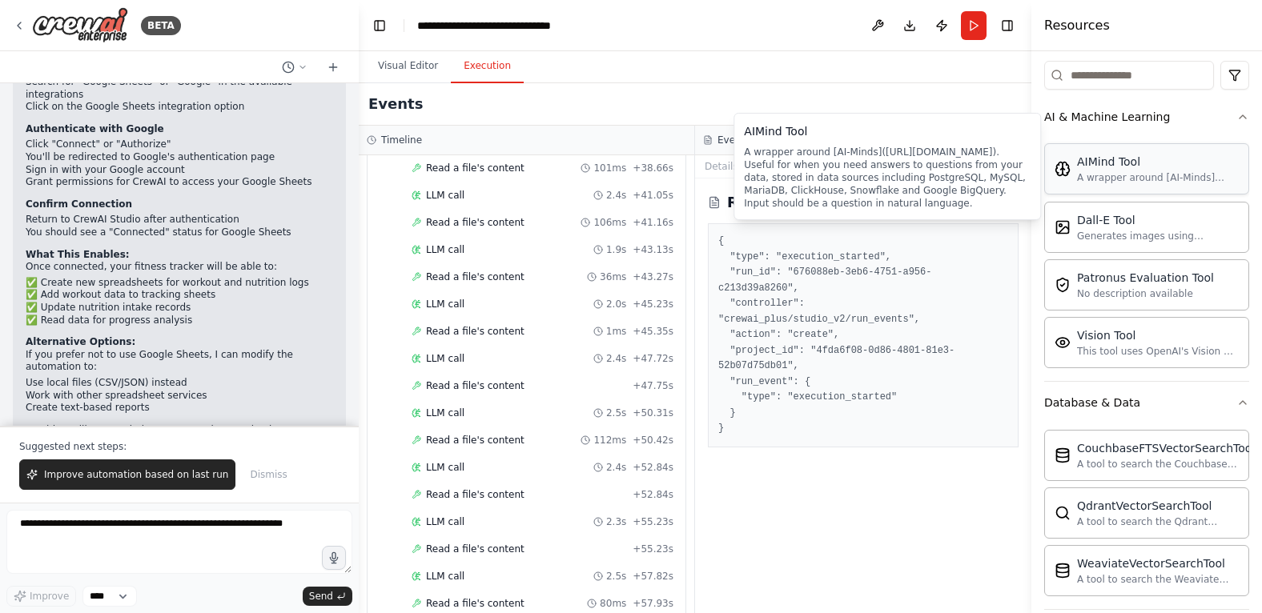
click at [1113, 167] on div "AIMind Tool A wrapper around [AI-Minds]([URL][DOMAIN_NAME]). Useful for when yo…" at bounding box center [1158, 169] width 162 height 30
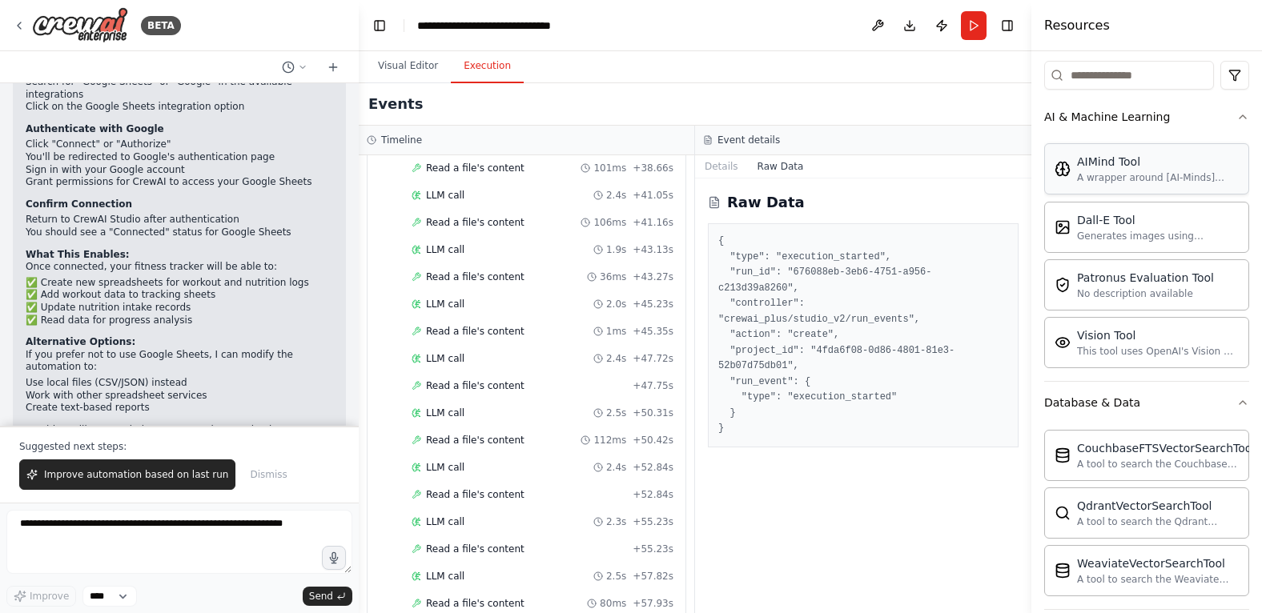
click at [1113, 167] on div "AIMind Tool A wrapper around [AI-Minds]([URL][DOMAIN_NAME]). Useful for when yo…" at bounding box center [1158, 169] width 162 height 30
click at [1114, 163] on div "AIMind Tool" at bounding box center [1158, 162] width 162 height 16
click at [1105, 179] on div "A wrapper around [AI-Minds]([URL][DOMAIN_NAME]). Useful for when you need answe…" at bounding box center [1158, 177] width 162 height 13
click at [1066, 175] on div "AIMind Tool A wrapper around [AI-Minds]([URL][DOMAIN_NAME]). Useful for when yo…" at bounding box center [1146, 169] width 184 height 30
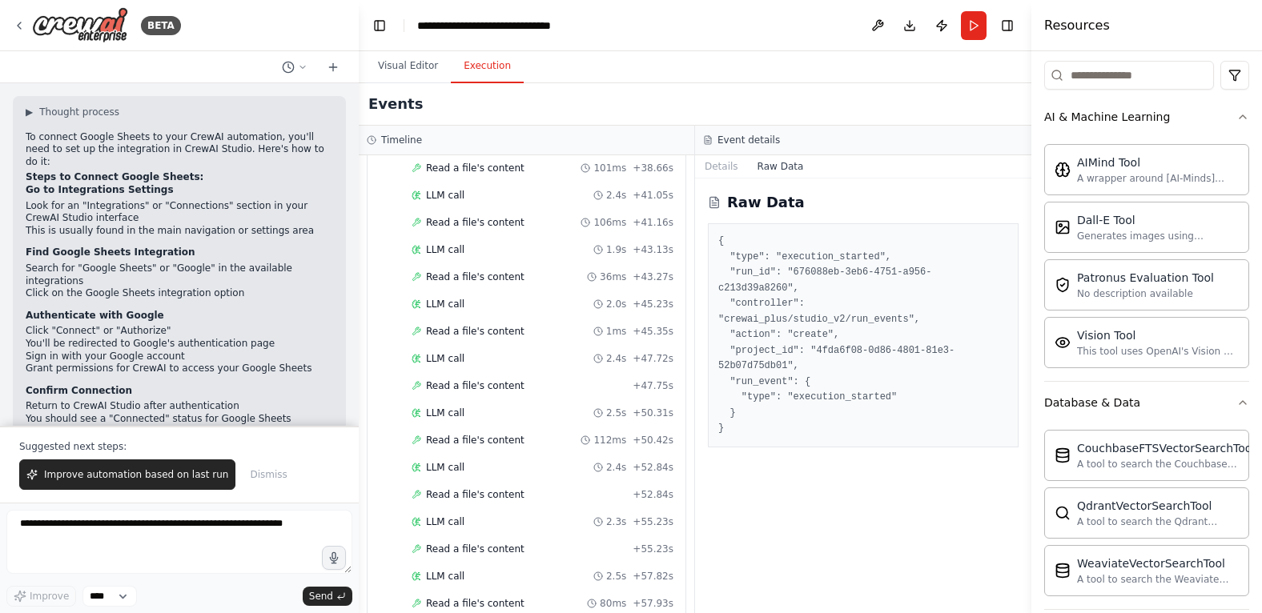
scroll to position [2223, 0]
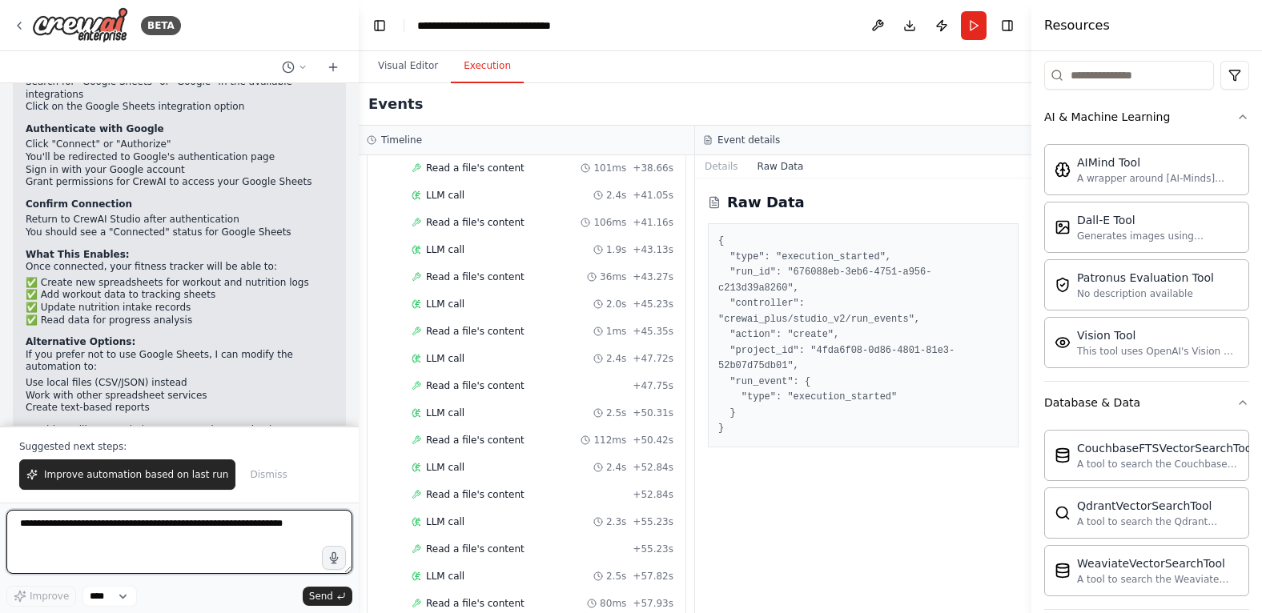
click at [16, 529] on textarea at bounding box center [179, 542] width 346 height 64
type textarea "**********"
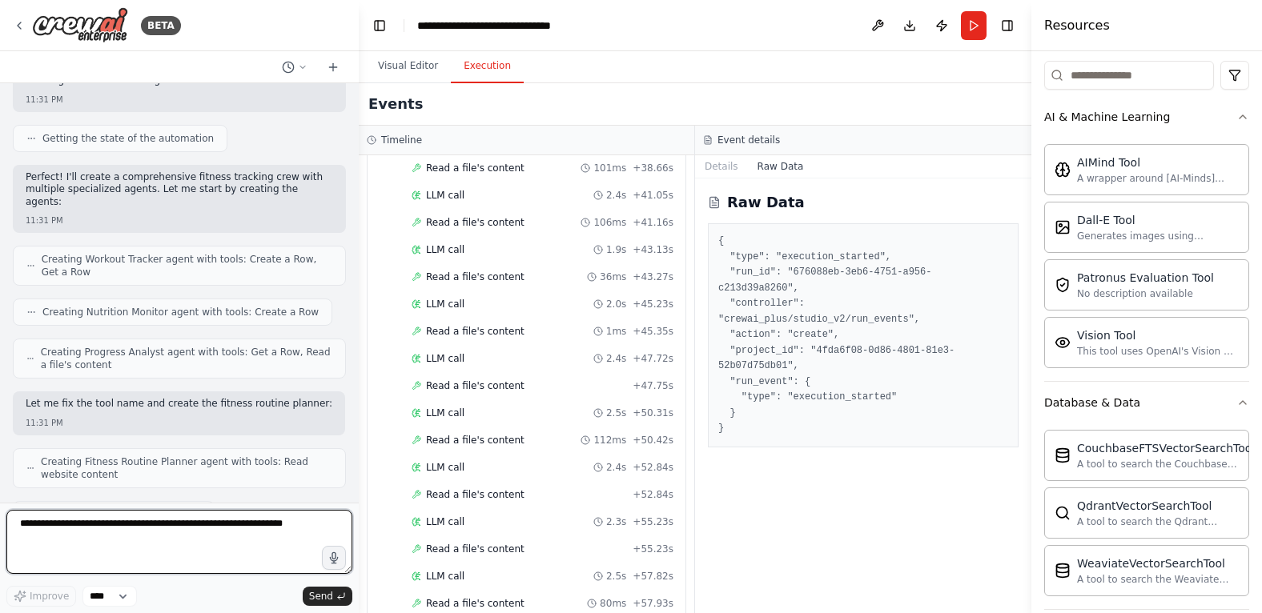
scroll to position [560, 0]
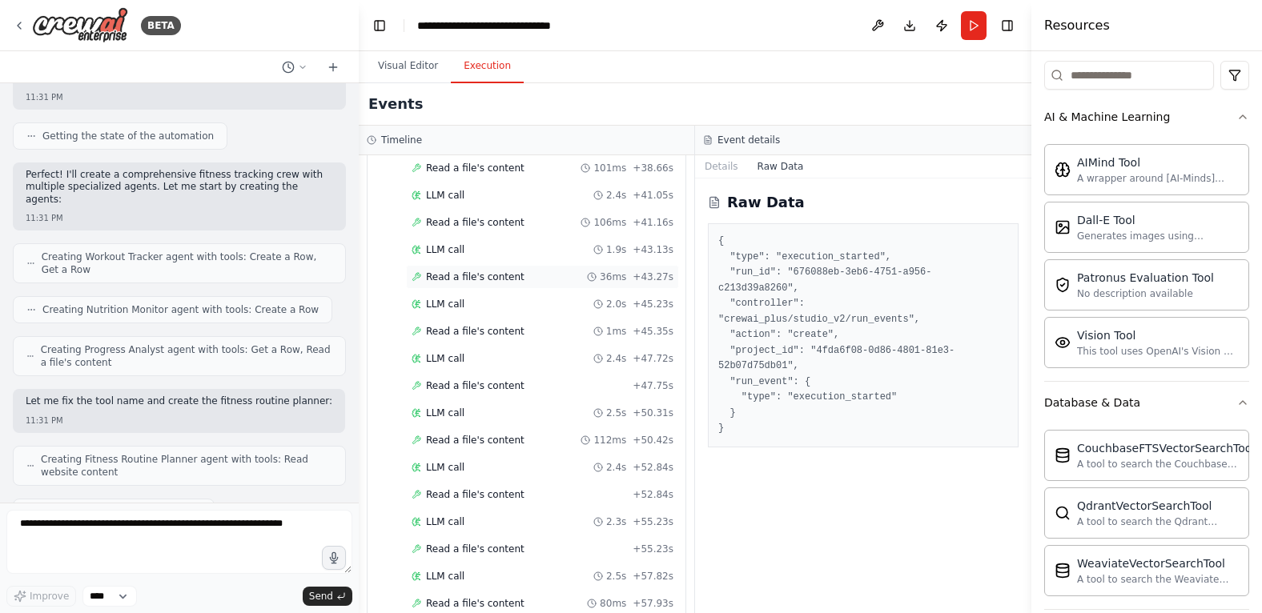
click at [462, 271] on span "Read a file's content" at bounding box center [475, 277] width 98 height 13
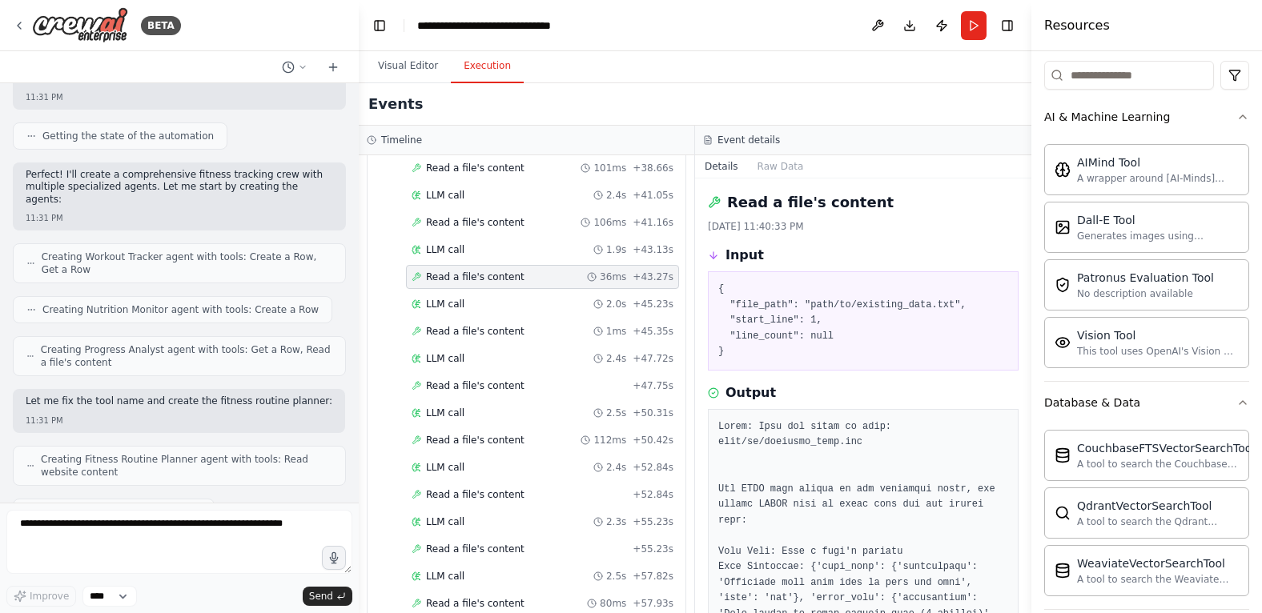
scroll to position [0, 0]
click at [448, 298] on span "LLM call" at bounding box center [445, 304] width 38 height 13
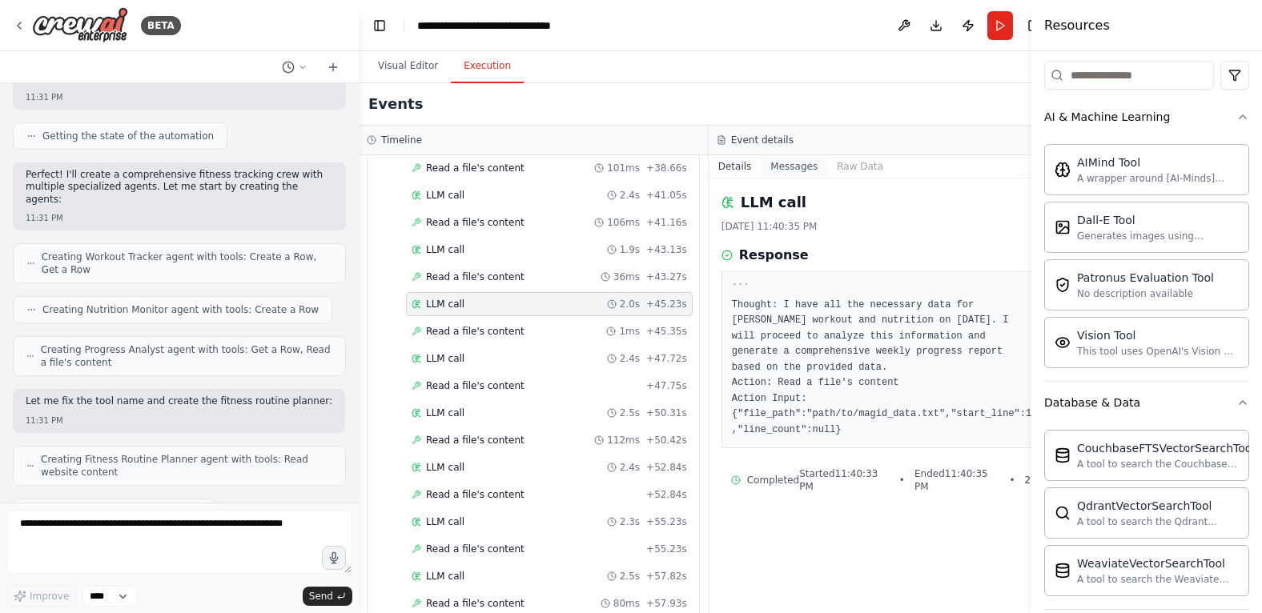
click at [765, 165] on button "Messages" at bounding box center [794, 166] width 66 height 22
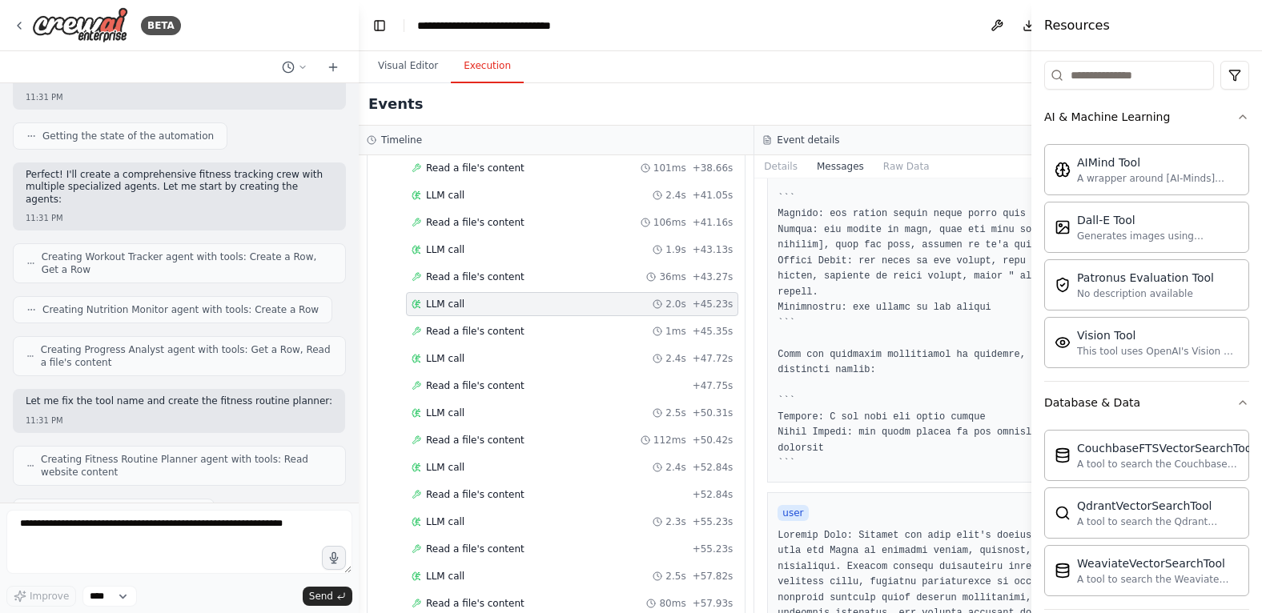
scroll to position [560, 0]
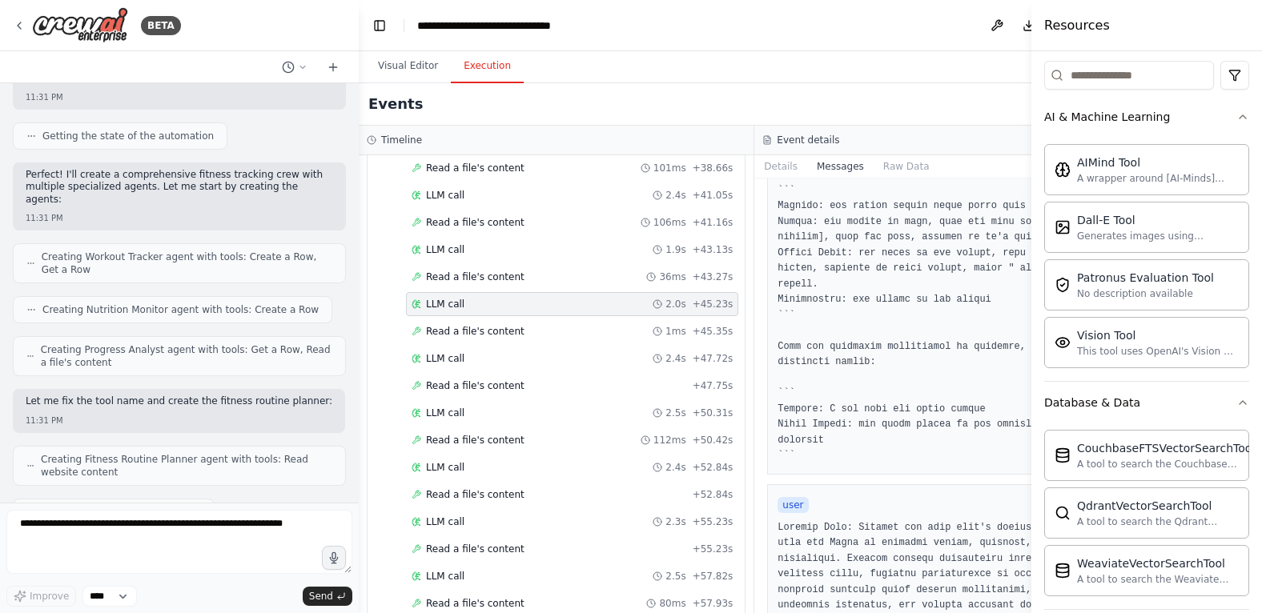
click at [1233, 21] on div "Resources" at bounding box center [1146, 25] width 231 height 51
click at [1224, 28] on div "Resources" at bounding box center [1146, 25] width 231 height 51
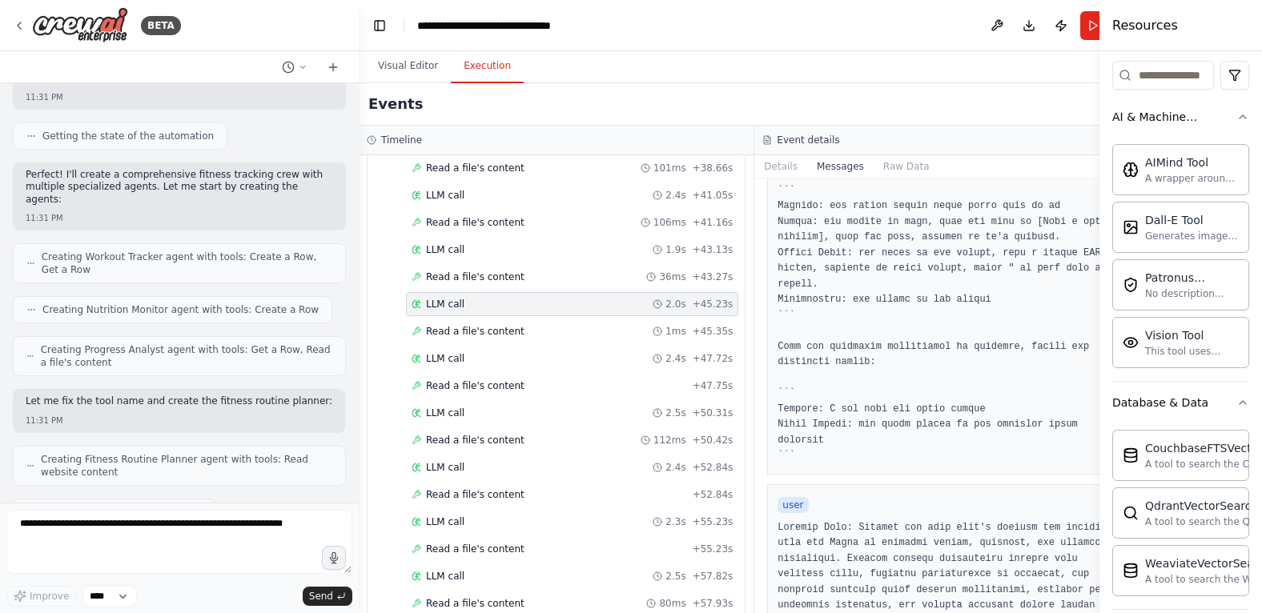
drag, startPoint x: 1034, startPoint y: 41, endPoint x: 1186, endPoint y: 47, distance: 152.2
click at [1186, 47] on div "Resources Crew Task Agent Tools AI & Machine Learning AIMind Tool A wrapper aro…" at bounding box center [1180, 306] width 163 height 613
click at [1115, 26] on button "Toggle Right Sidebar" at bounding box center [1126, 25] width 22 height 22
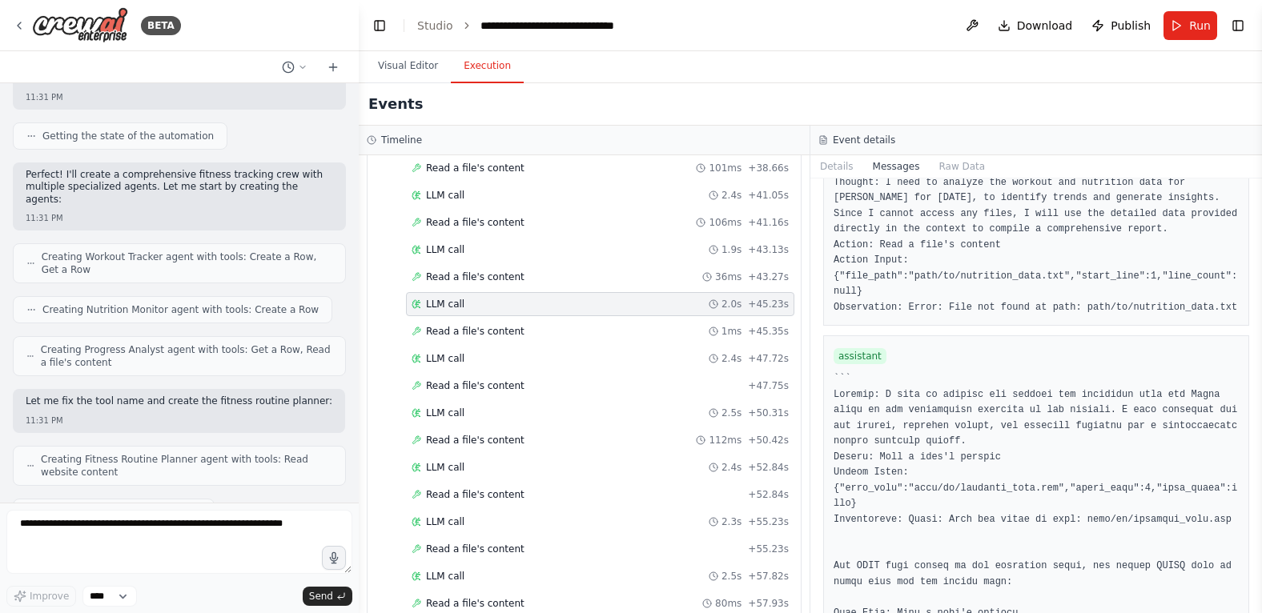
scroll to position [8947, 0]
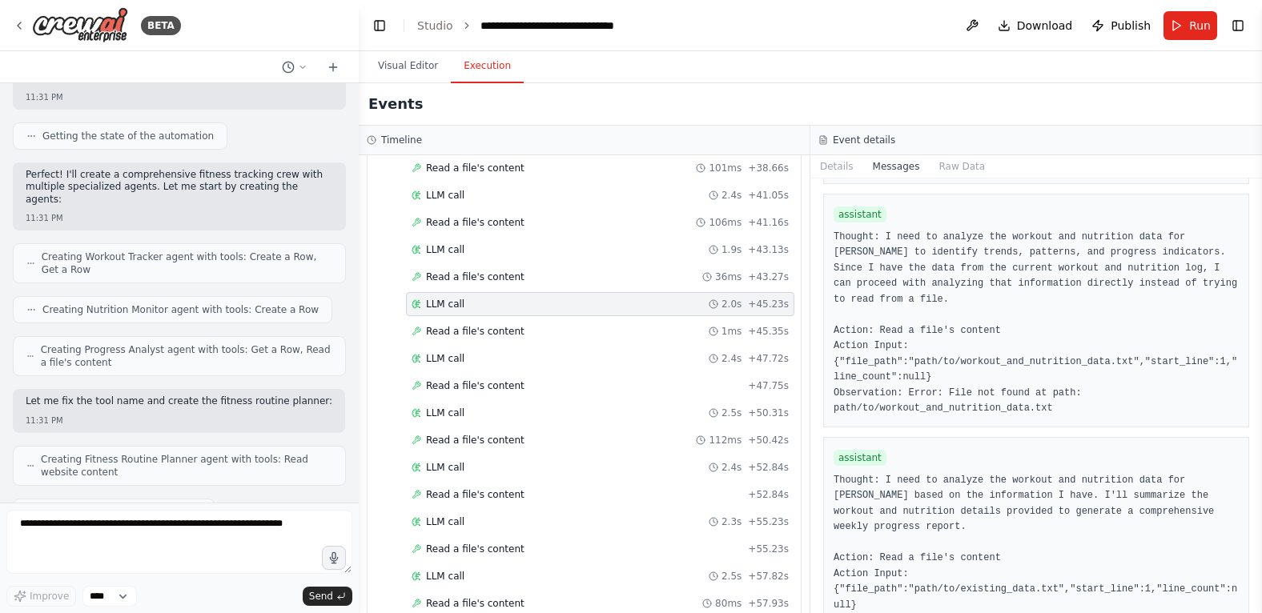
scroll to position [3530, 0]
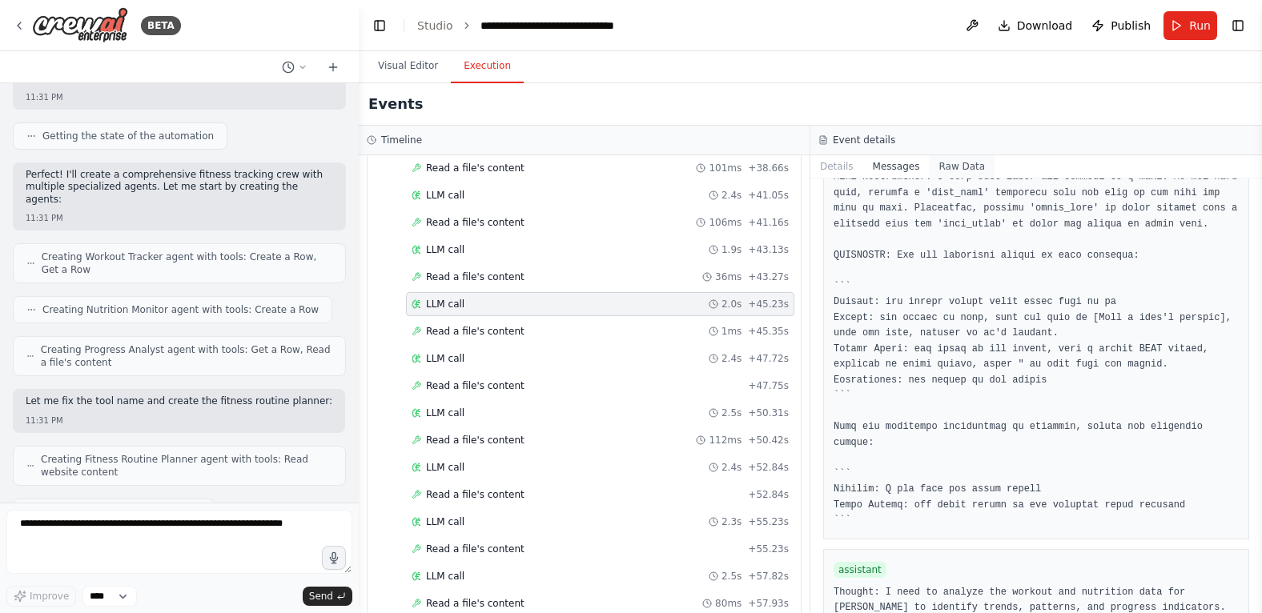
click at [960, 164] on button "Raw Data" at bounding box center [962, 166] width 66 height 22
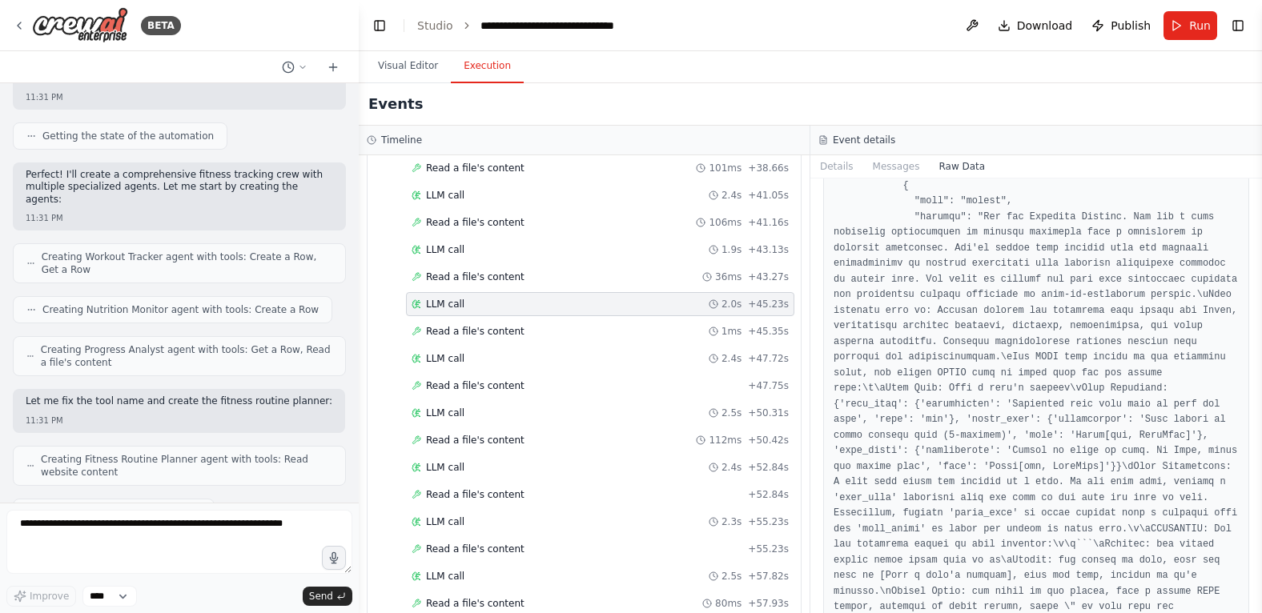
scroll to position [21108, 0]
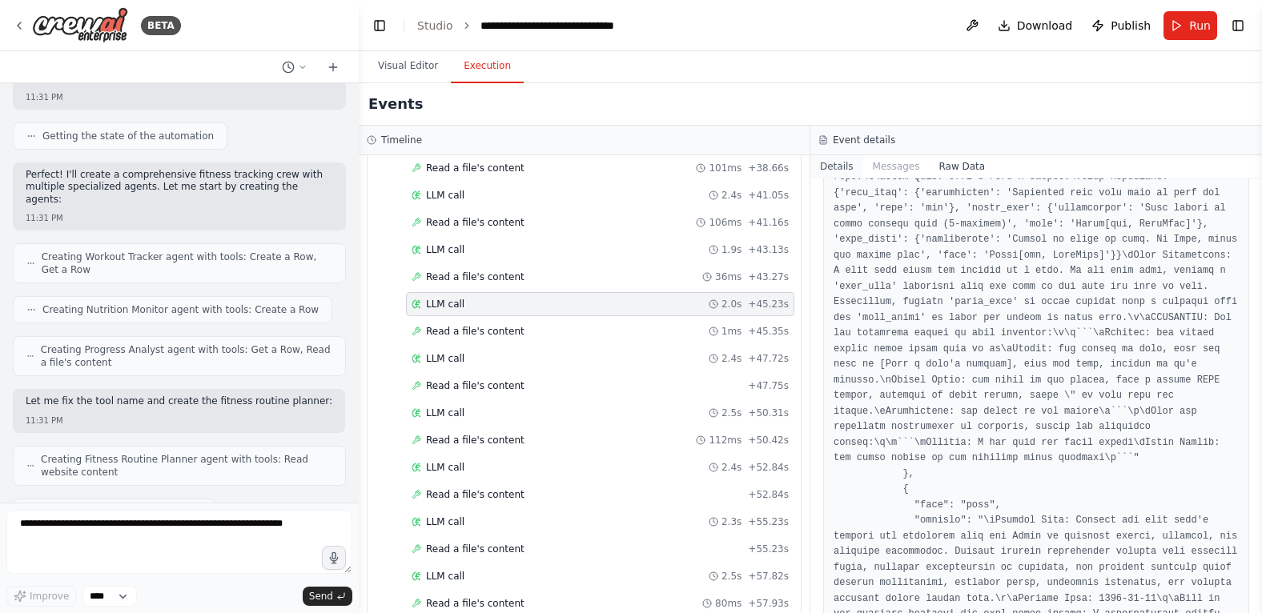
click at [833, 160] on button "Details" at bounding box center [836, 166] width 53 height 22
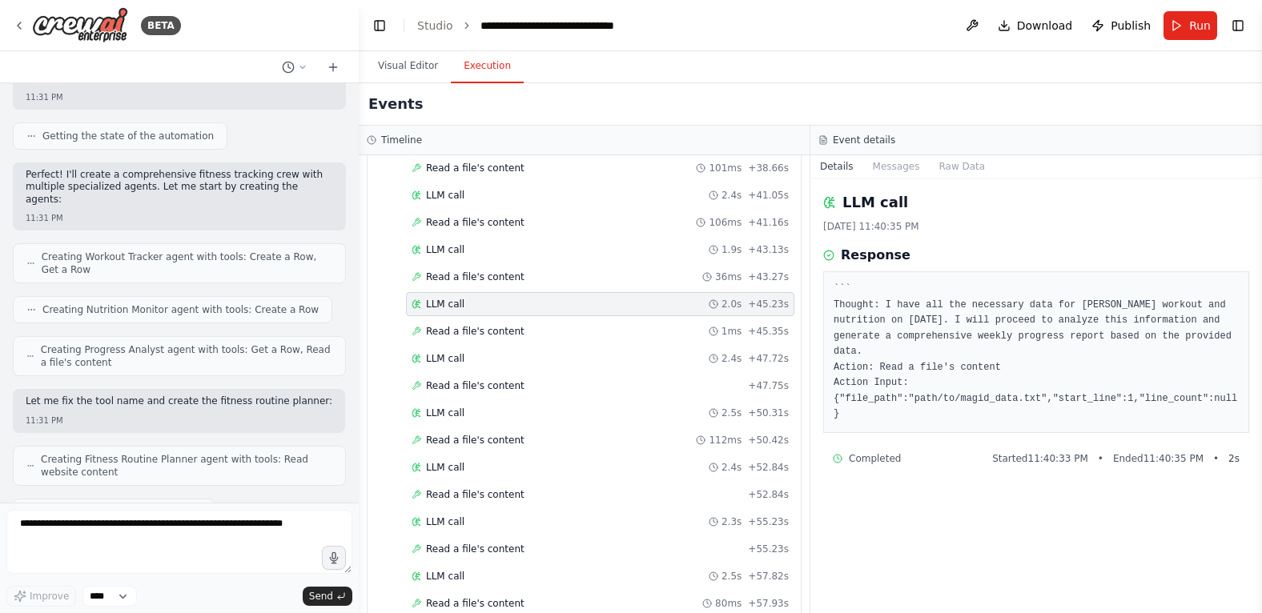
click at [835, 200] on icon at bounding box center [829, 202] width 13 height 13
click at [443, 238] on div "LLM call 1.9s + 43.13s" at bounding box center [600, 250] width 388 height 24
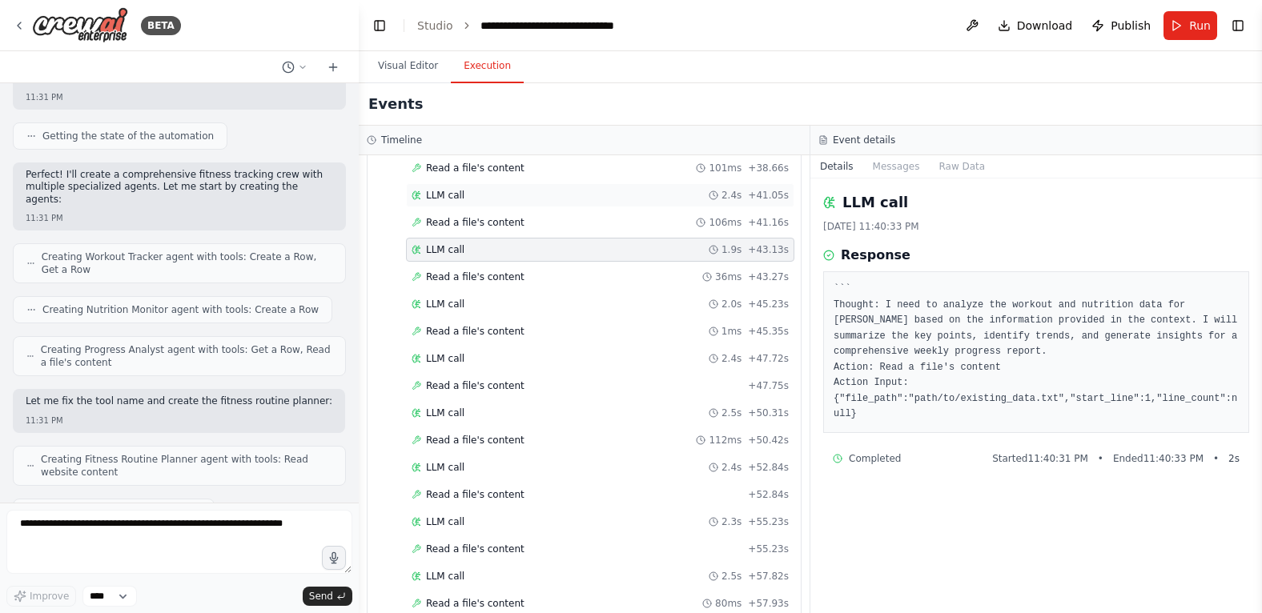
click at [443, 189] on span "LLM call" at bounding box center [445, 195] width 38 height 13
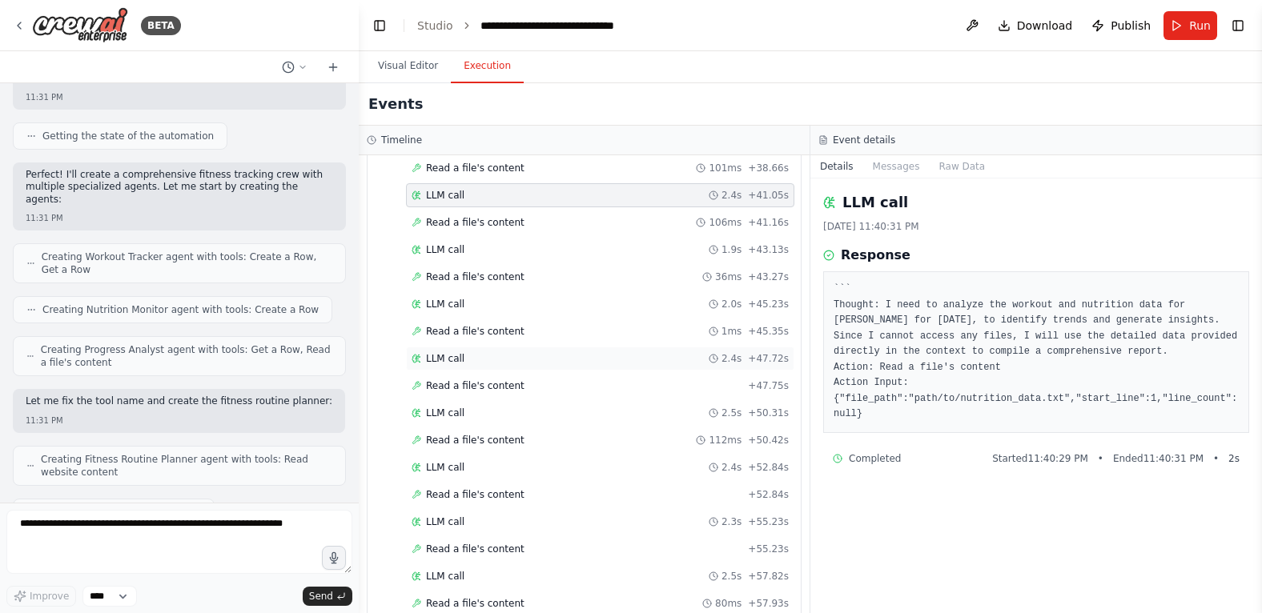
click at [438, 352] on span "LLM call" at bounding box center [445, 358] width 38 height 13
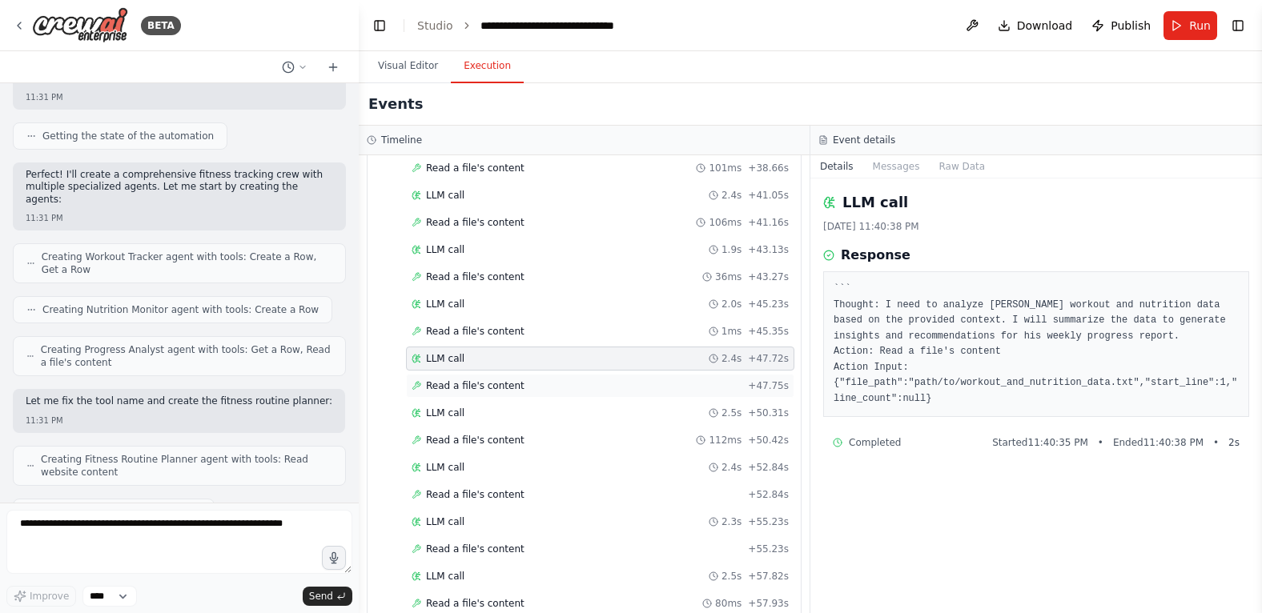
click at [439, 379] on span "Read a file's content" at bounding box center [475, 385] width 98 height 13
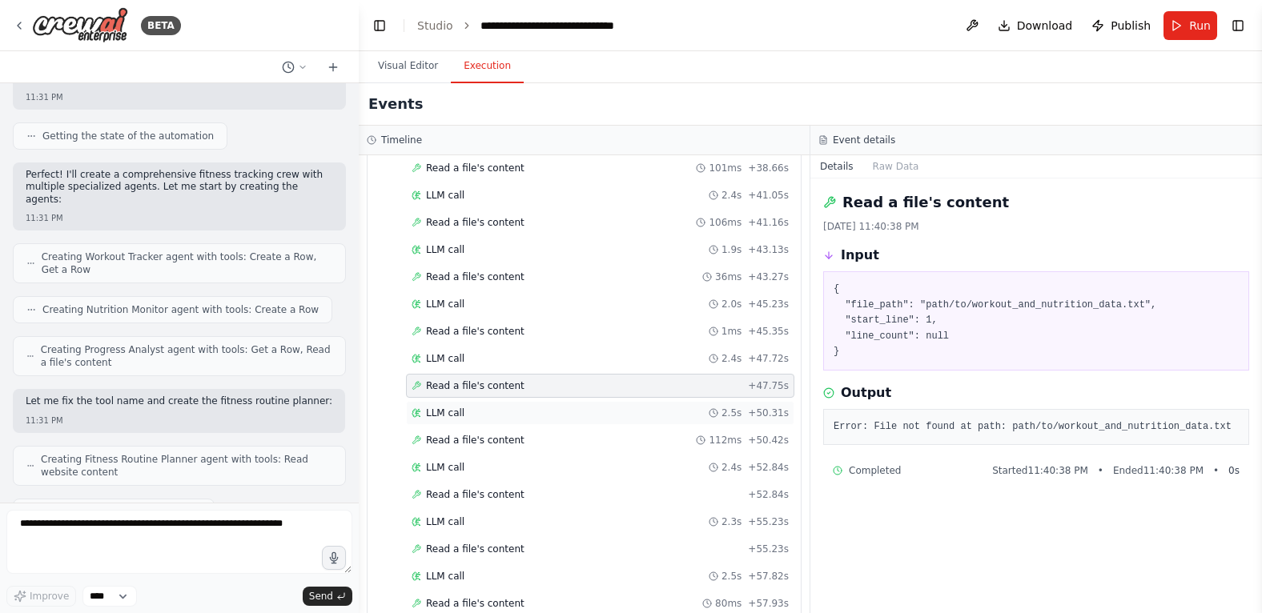
click at [440, 401] on div "LLM call 2.5s + 50.31s" at bounding box center [600, 413] width 388 height 24
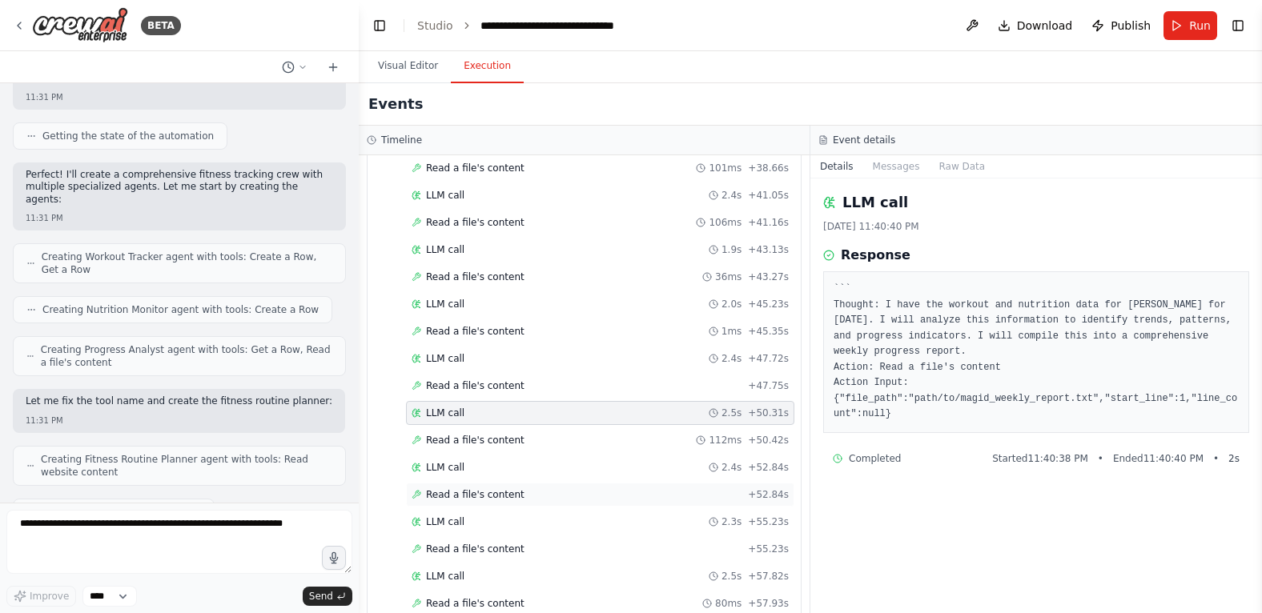
click at [451, 488] on span "Read a file's content" at bounding box center [475, 494] width 98 height 13
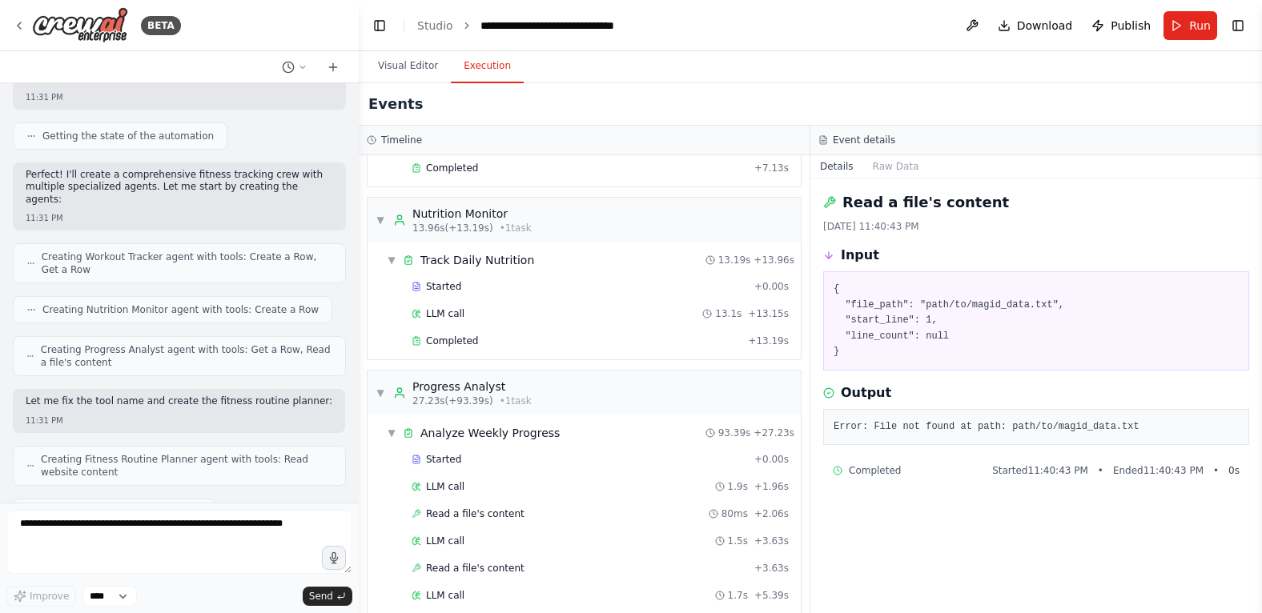
scroll to position [0, 0]
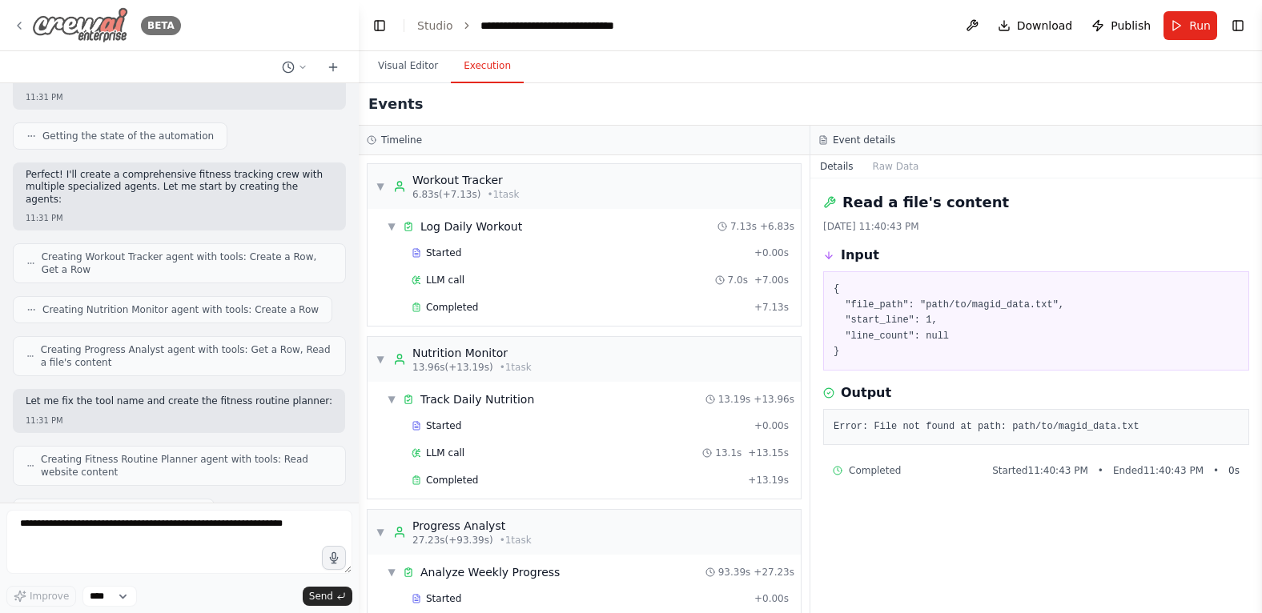
click at [107, 22] on img at bounding box center [80, 25] width 96 height 36
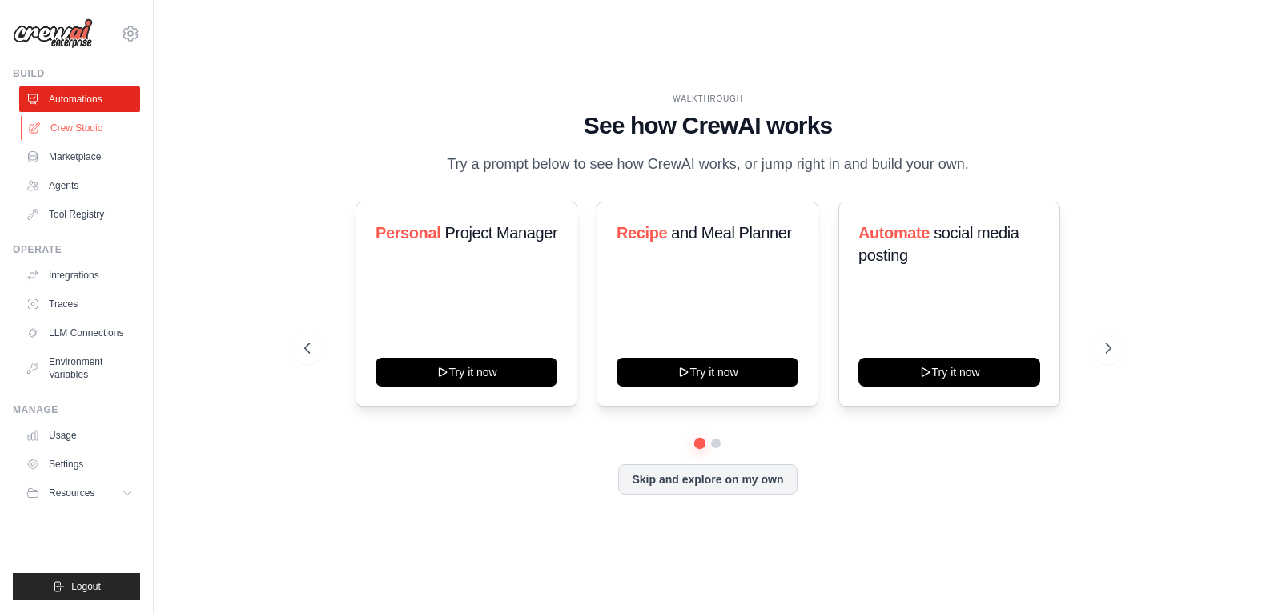
click at [84, 121] on link "Crew Studio" at bounding box center [81, 128] width 121 height 26
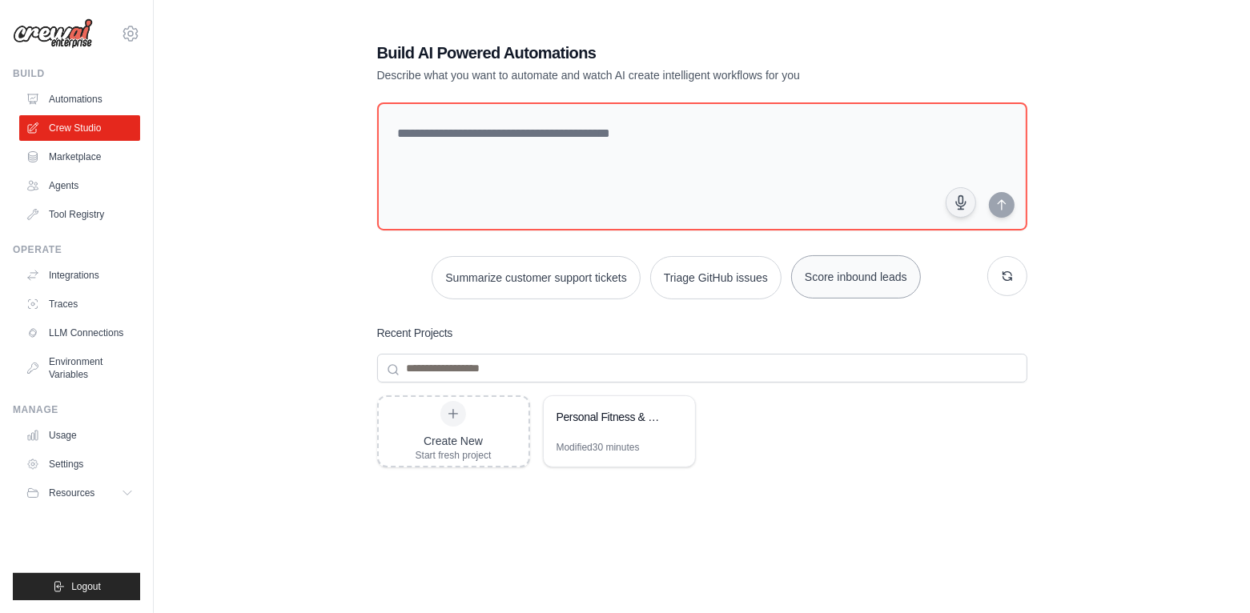
click at [840, 276] on button "Score inbound leads" at bounding box center [856, 276] width 130 height 43
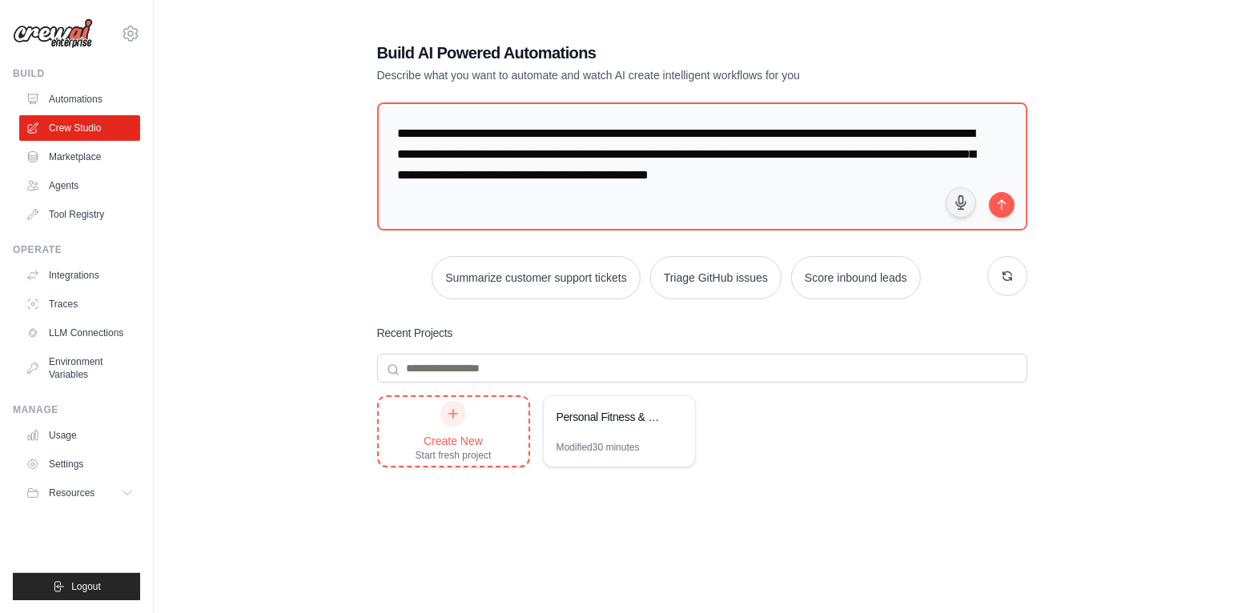
click at [456, 404] on div at bounding box center [453, 414] width 26 height 26
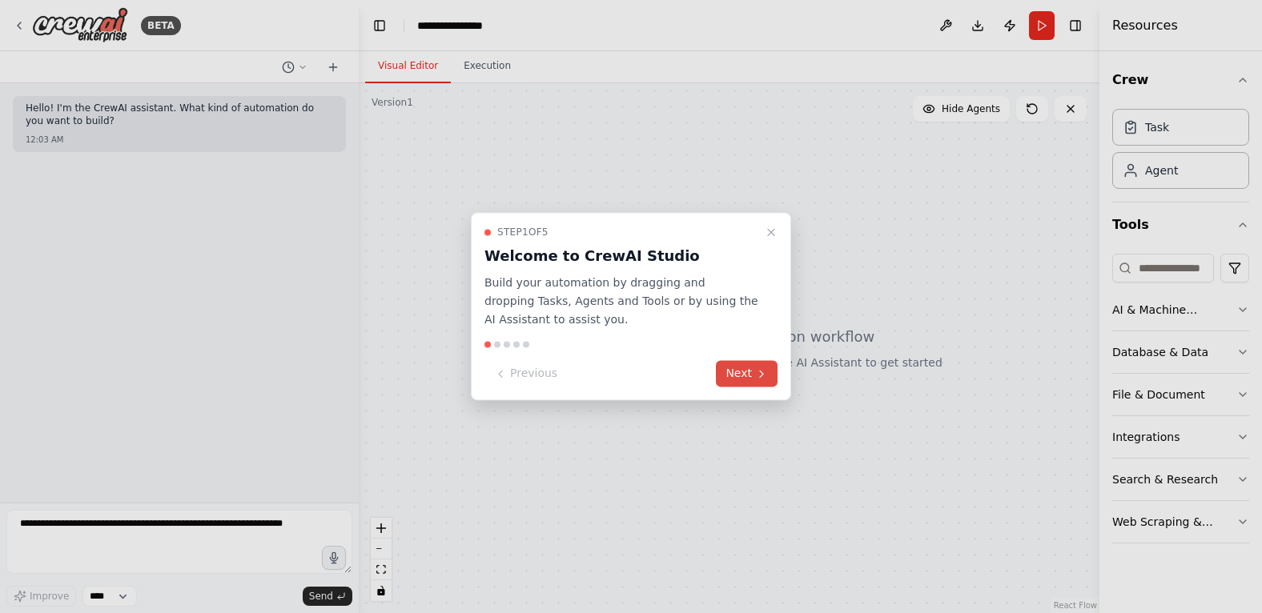
click at [749, 370] on button "Next" at bounding box center [747, 374] width 62 height 26
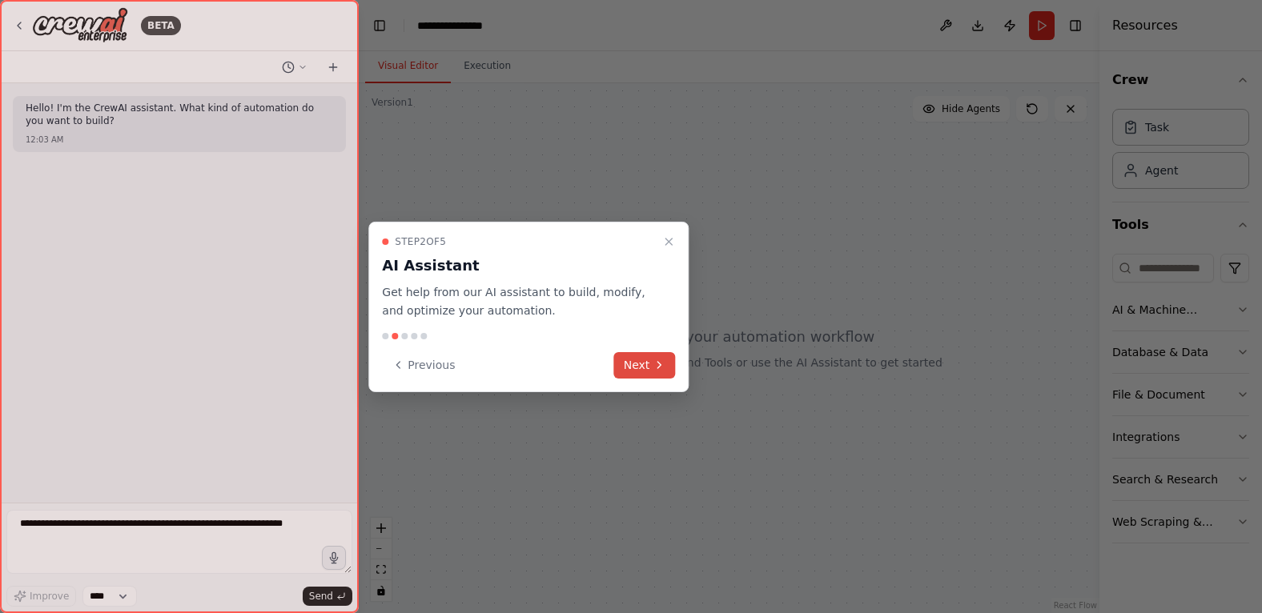
click at [650, 367] on button "Next" at bounding box center [645, 364] width 62 height 26
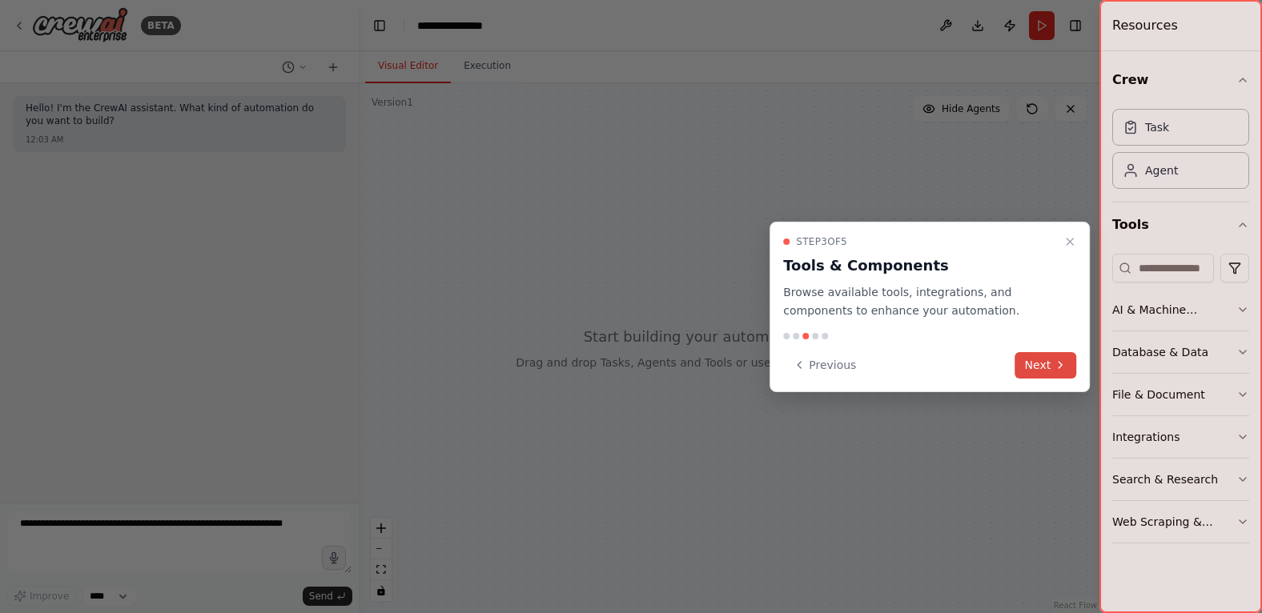
click at [1035, 367] on button "Next" at bounding box center [1046, 364] width 62 height 26
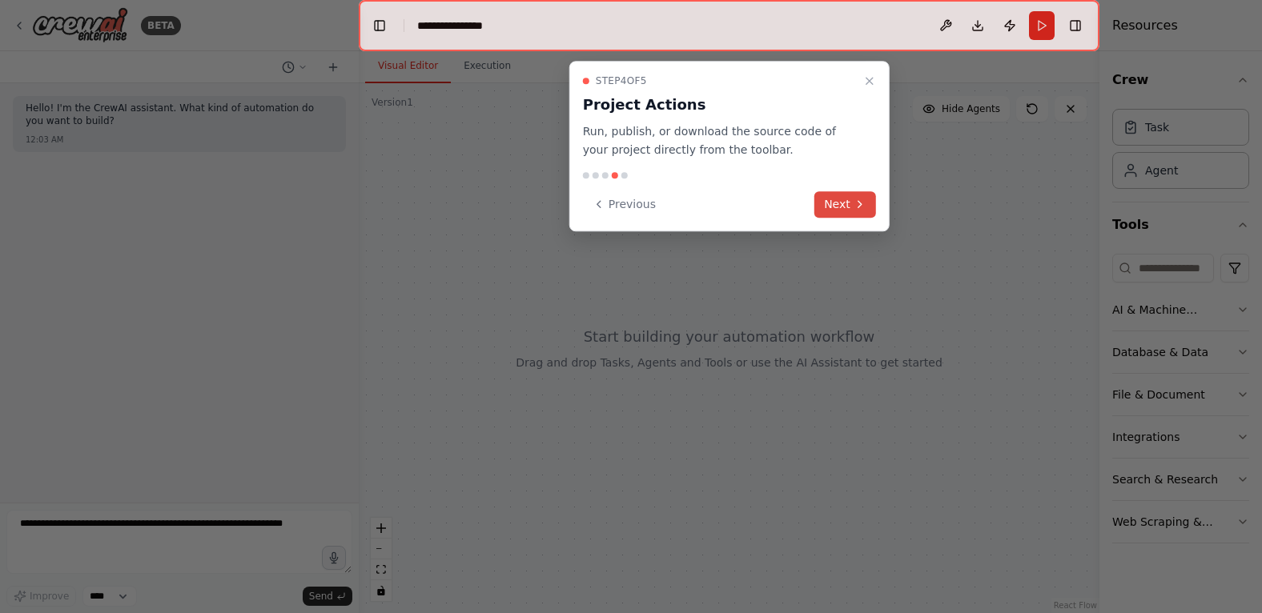
click at [853, 214] on button "Next" at bounding box center [845, 204] width 62 height 26
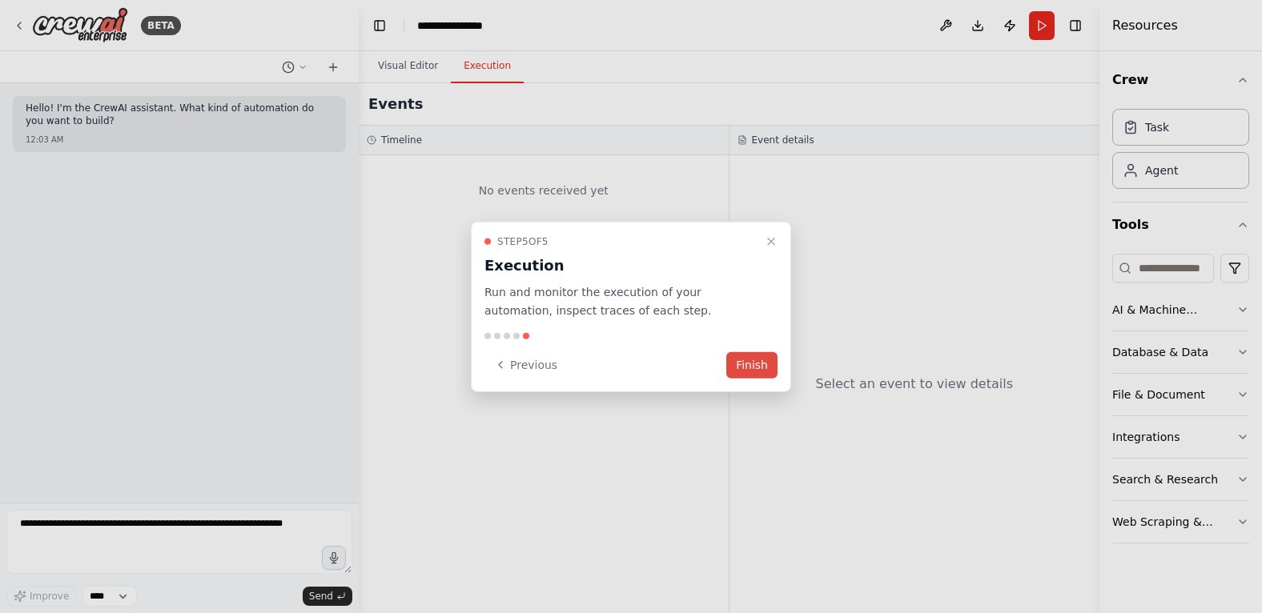
click at [753, 358] on button "Finish" at bounding box center [751, 364] width 51 height 26
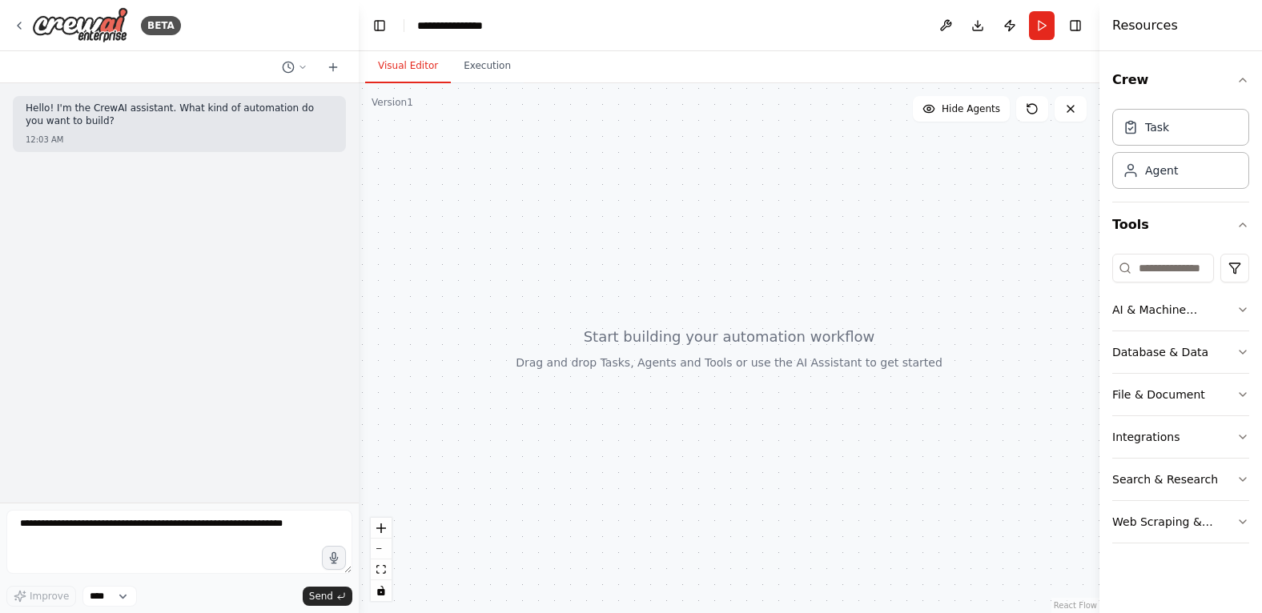
drag, startPoint x: 428, startPoint y: 157, endPoint x: 536, endPoint y: 219, distance: 124.4
click at [536, 219] on div at bounding box center [729, 348] width 741 height 530
